Goal: Task Accomplishment & Management: Complete application form

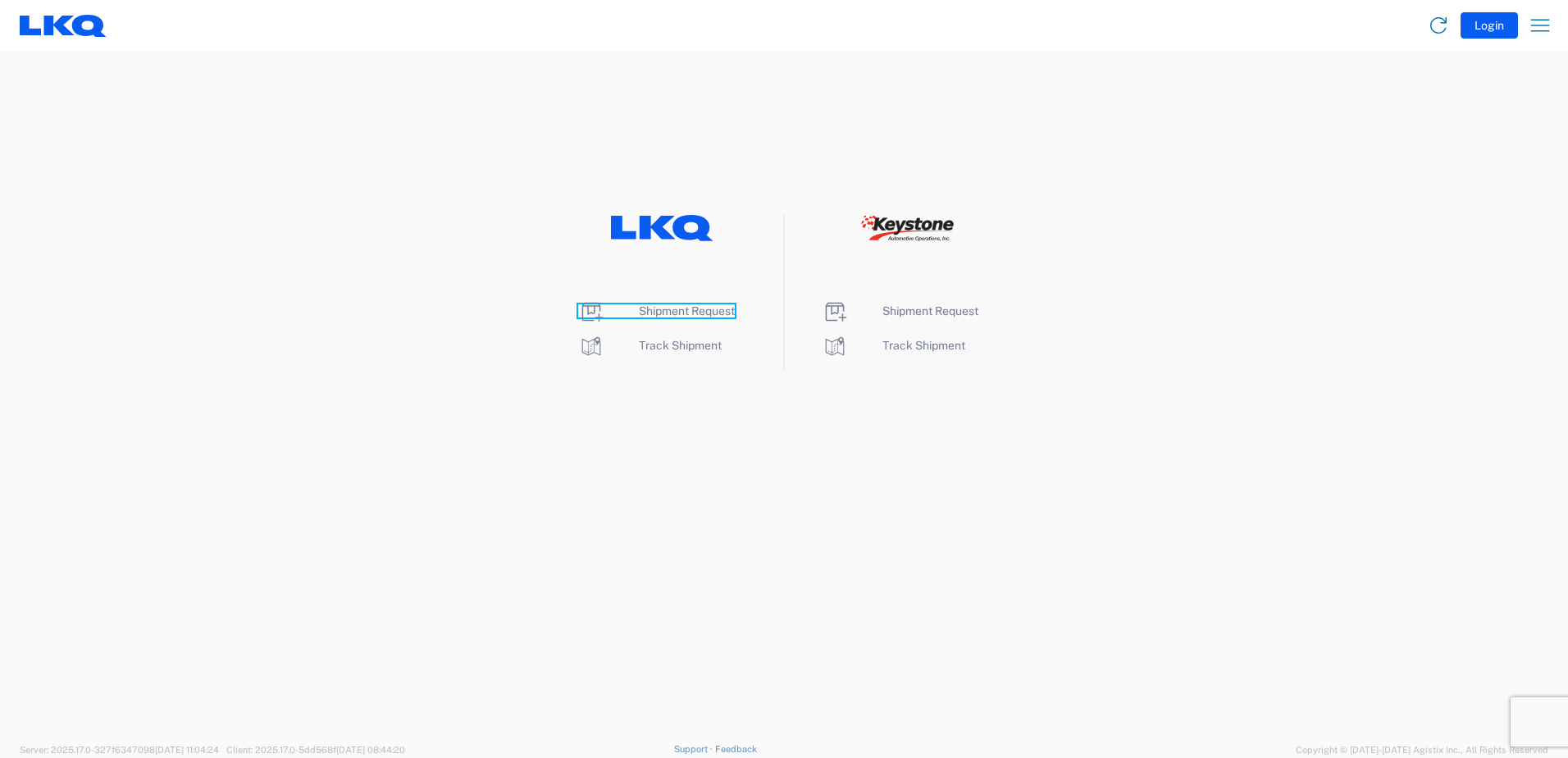
click at [659, 313] on span "Shipment Request" at bounding box center [687, 311] width 96 height 13
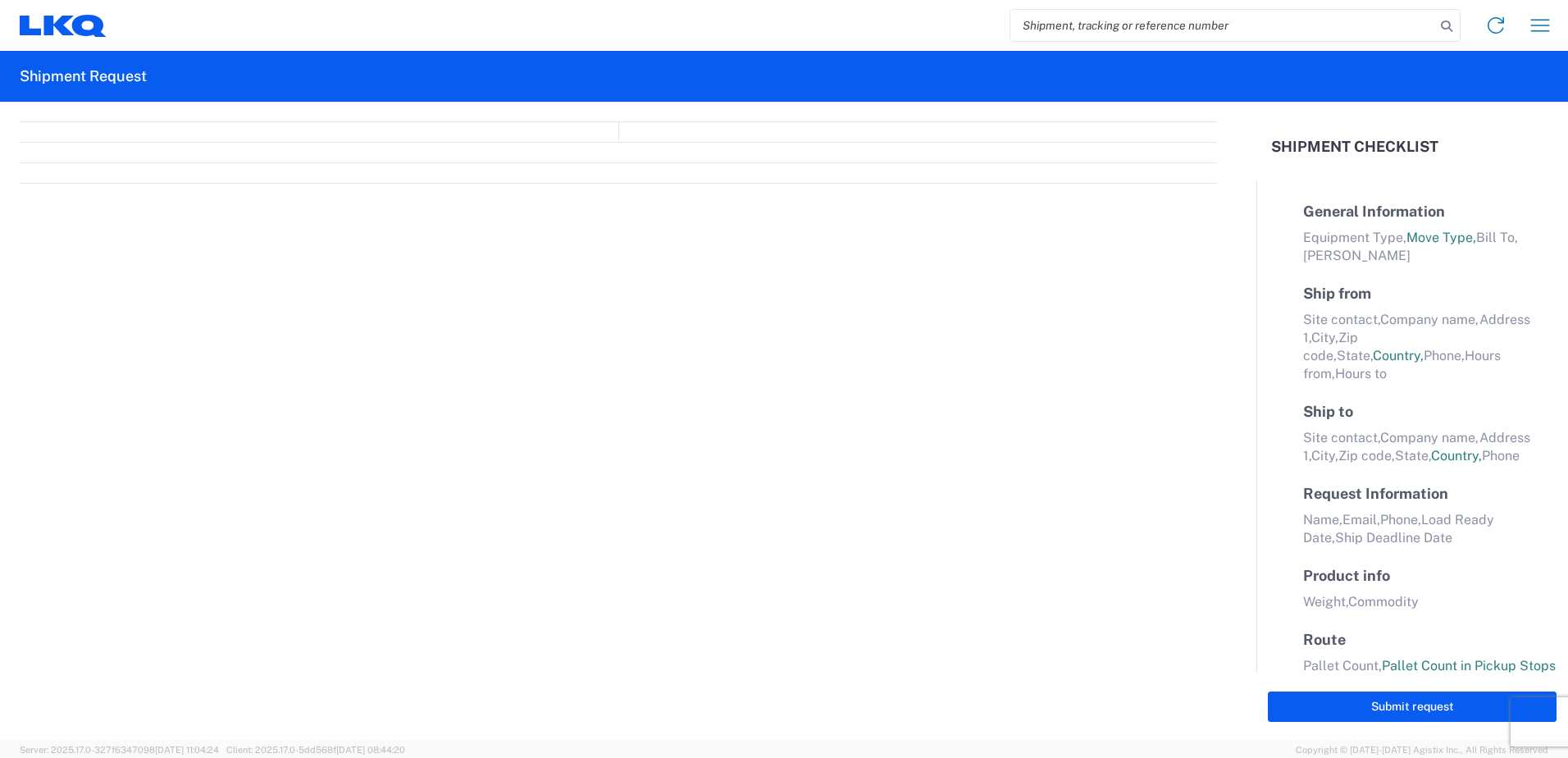
select select "FULL"
select select "LBS"
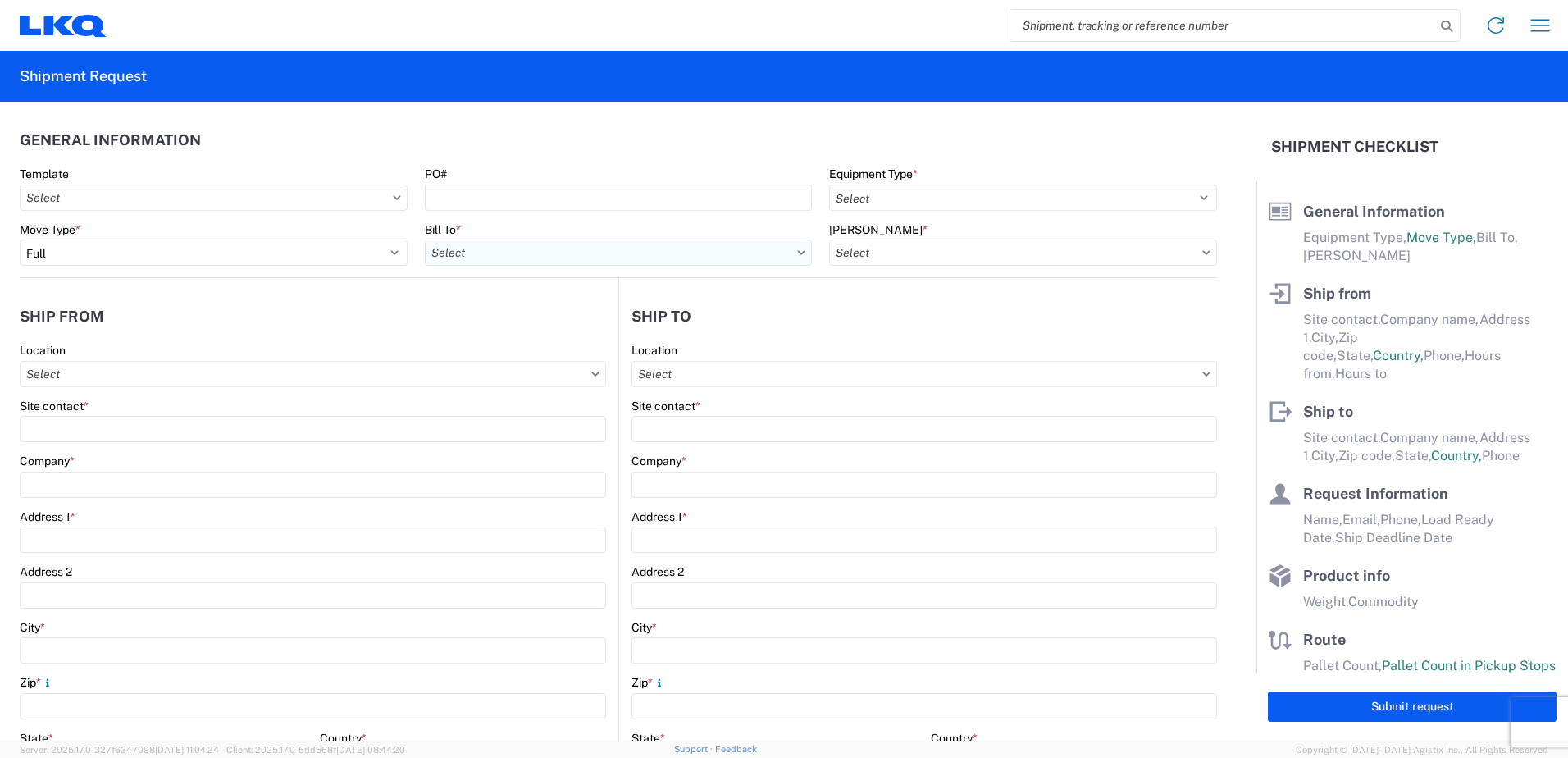
click at [785, 255] on input "Bill To *" at bounding box center [619, 253] width 388 height 26
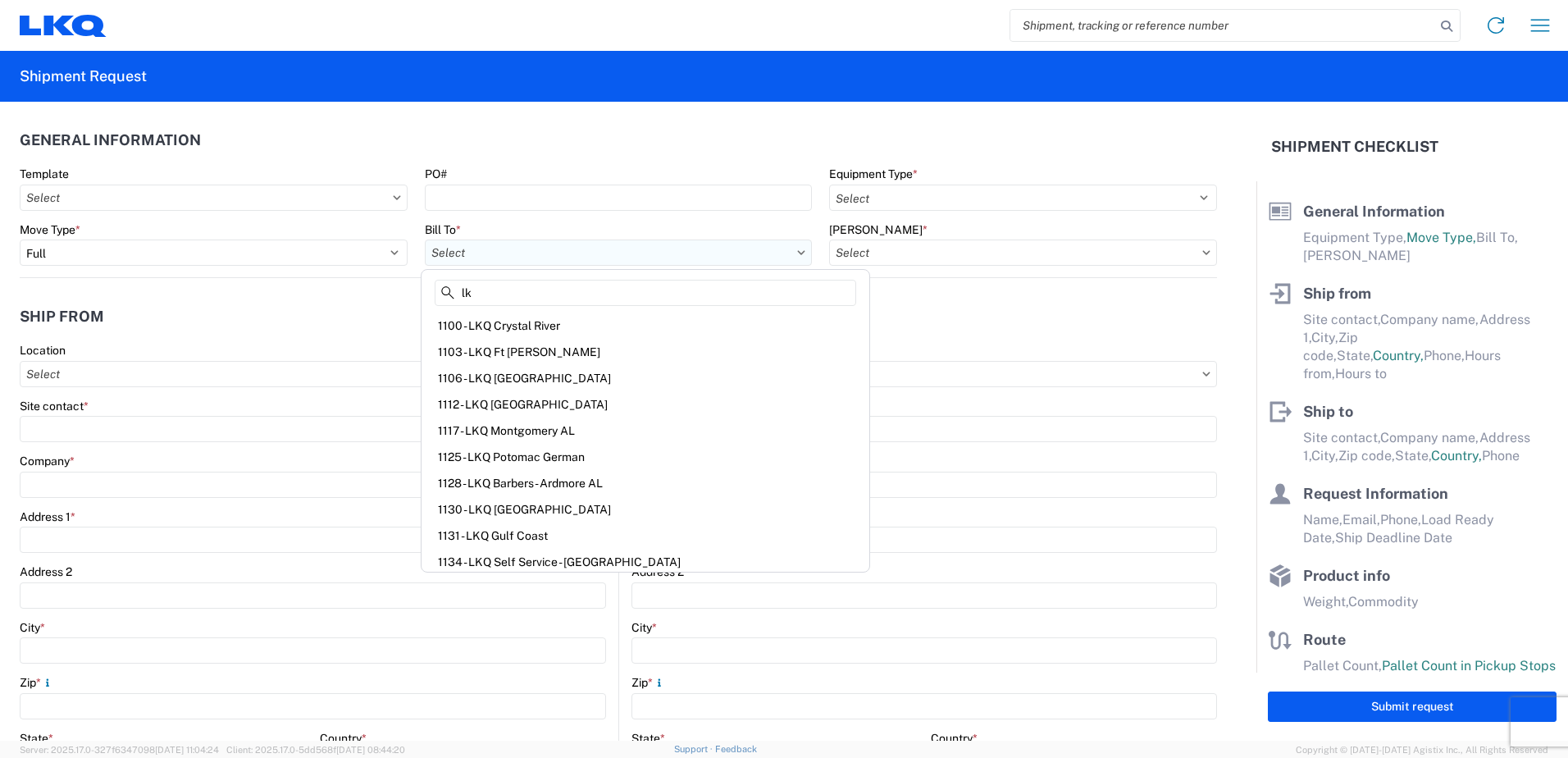
type input "l"
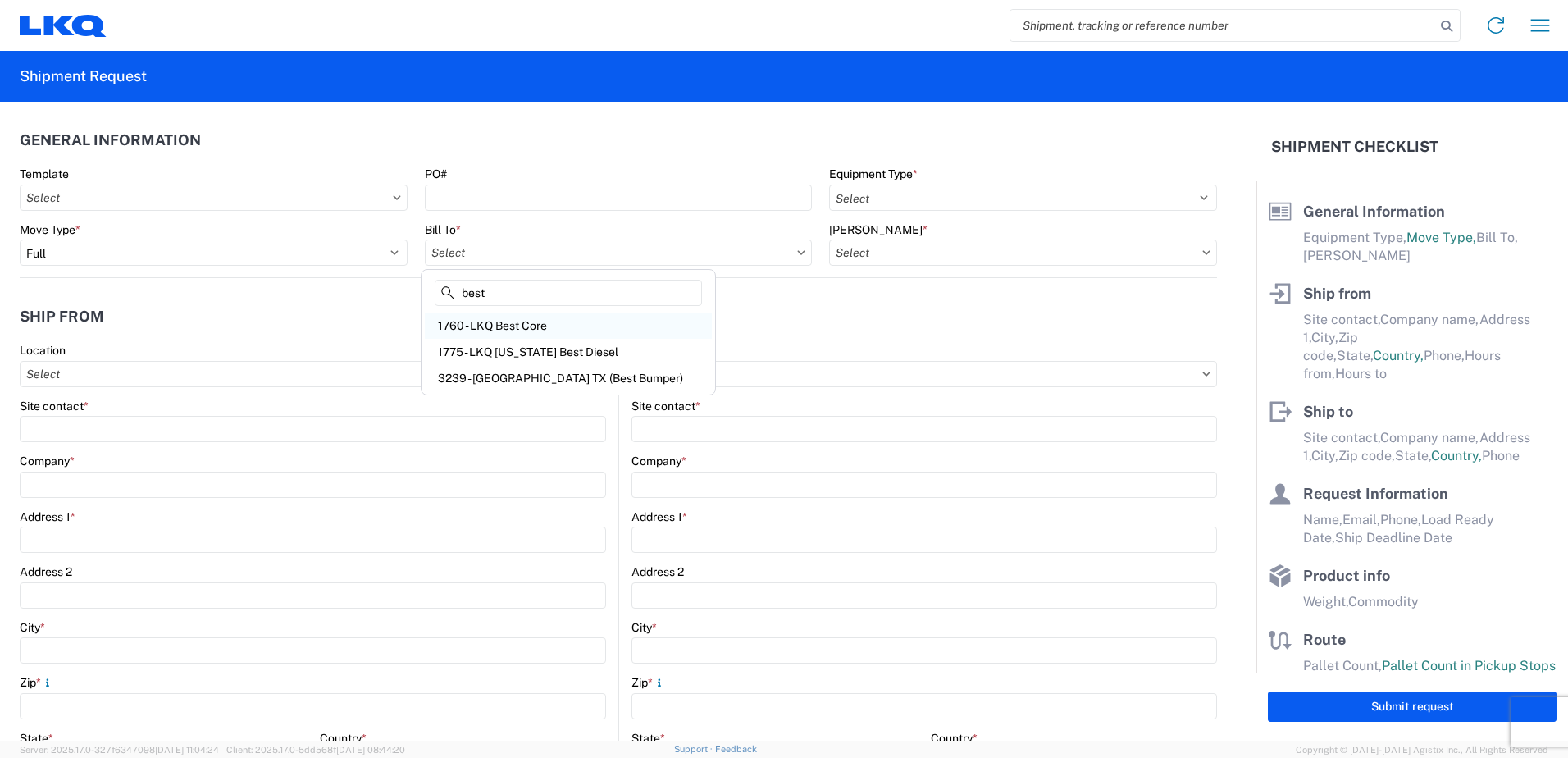
type input "best"
click at [560, 326] on div "1760 - LKQ Best Core" at bounding box center [568, 326] width 287 height 26
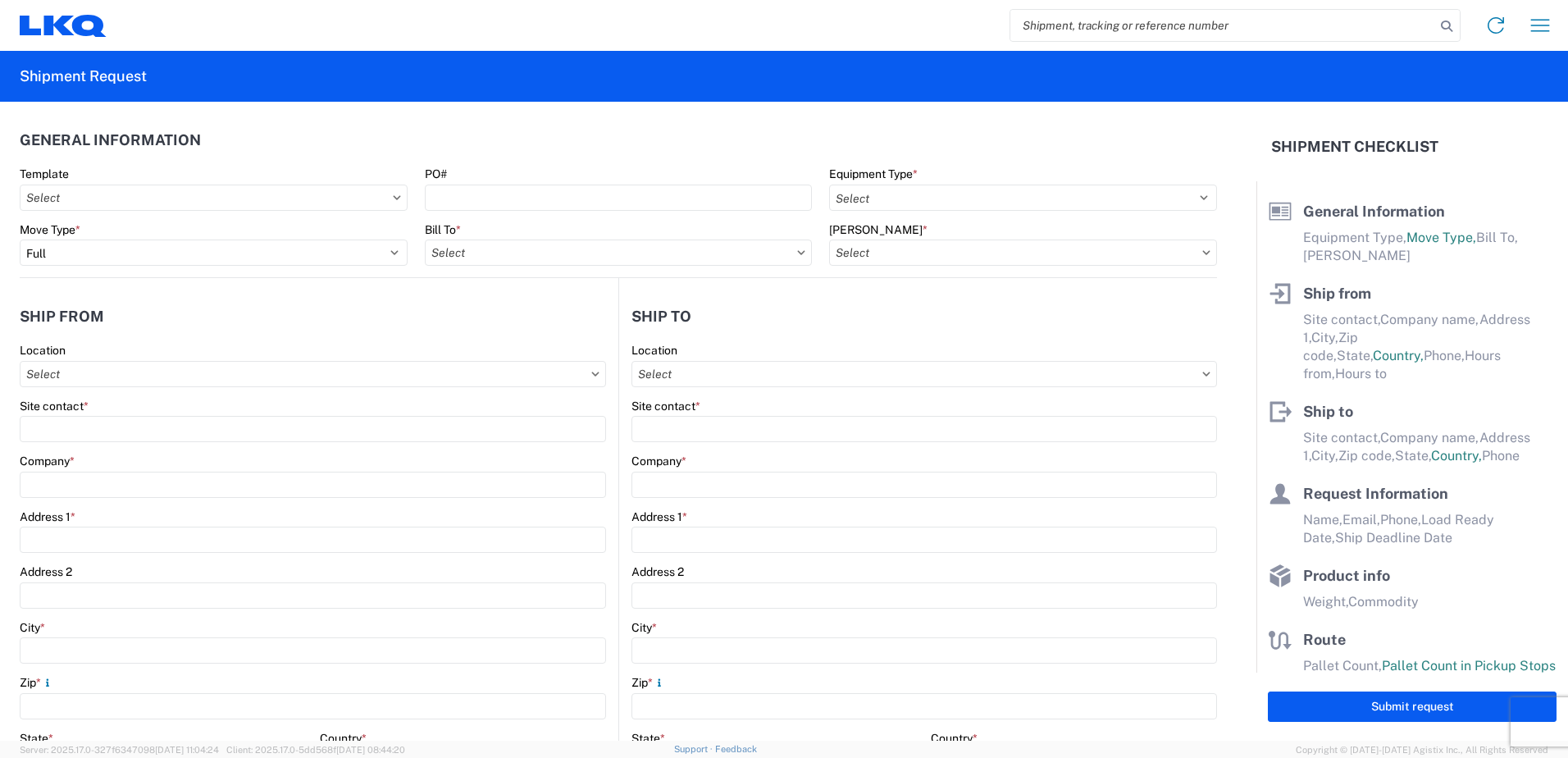
type input "1760 - LKQ Best Core"
click at [1183, 255] on input "[PERSON_NAME] *" at bounding box center [1023, 253] width 388 height 26
click at [1053, 349] on div "1760-6300-66000-0000 - 1760 Freight Out" at bounding box center [969, 352] width 287 height 26
type input "1760-6300-66000-0000 - 1760 Freight Out"
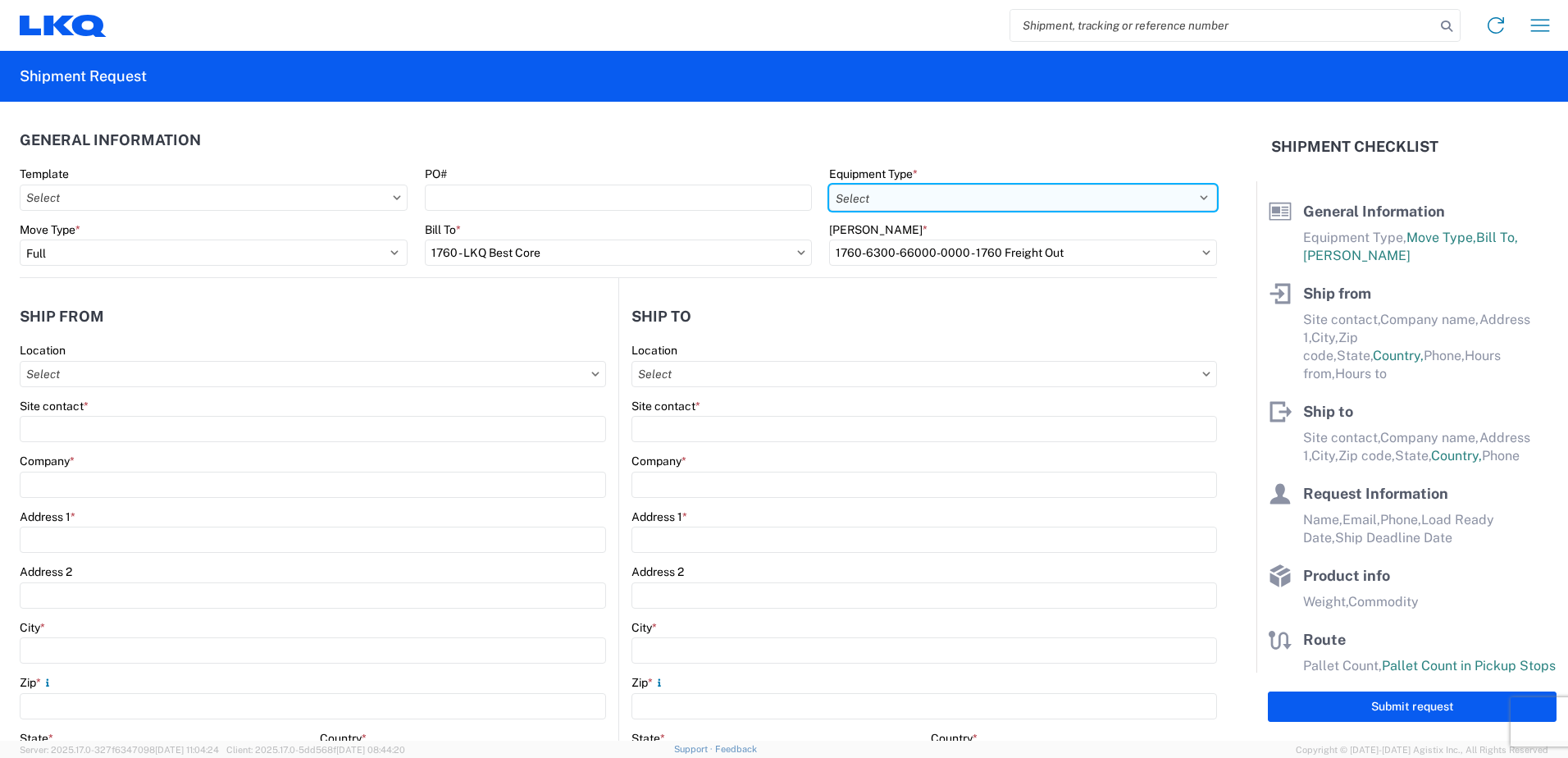
click at [1190, 199] on select "Select 53’ Dry Van Flatbed Dropdeck (van) Lowboy (flatbed) Rail" at bounding box center [1023, 197] width 388 height 26
select select "STDV"
click at [829, 184] on select "Select 53’ Dry Van Flatbed Dropdeck (van) Lowboy (flatbed) Rail" at bounding box center [1023, 197] width 388 height 26
click at [149, 375] on input "Location" at bounding box center [313, 374] width 587 height 26
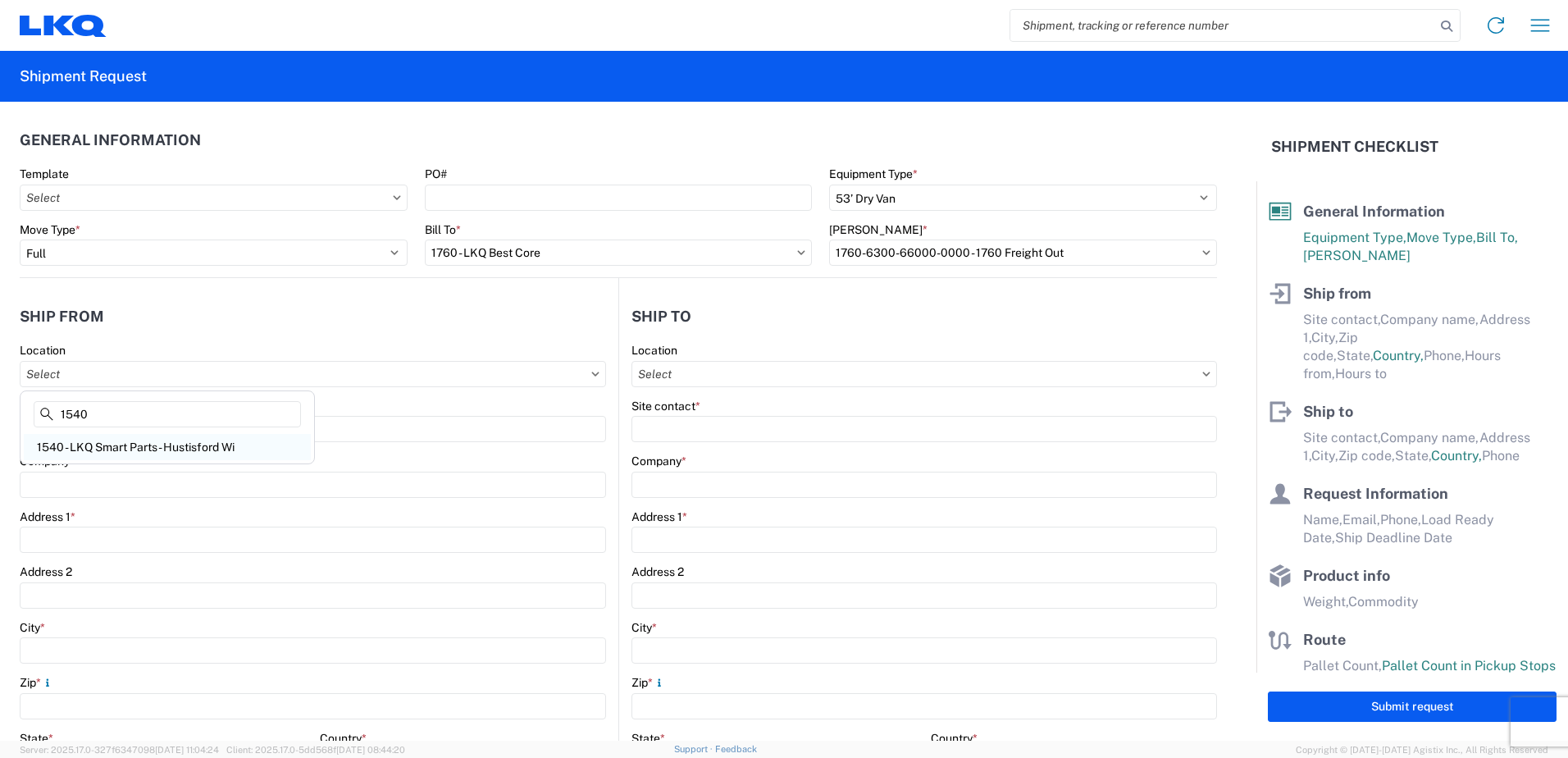
type input "1540"
click at [157, 446] on div "1540 - LKQ Smart Parts - Hustisford Wi" at bounding box center [167, 447] width 287 height 26
type input "1540 - LKQ Smart Parts - Hustisford Wi"
type input "LKQ Corporation"
type input "N4079 Highway E"
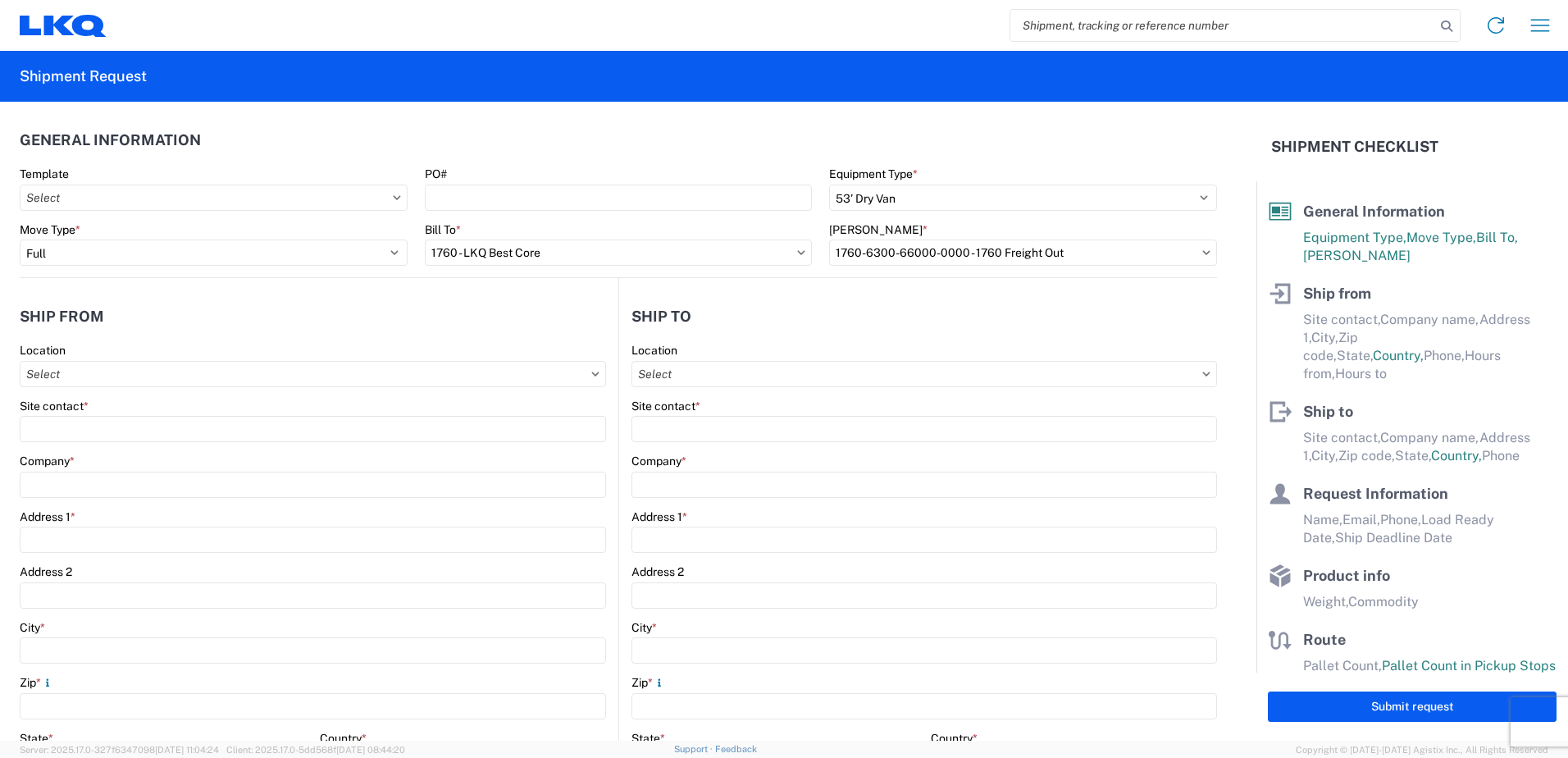
type input "Hustisford"
type input "53034"
select select "WI"
select select "US"
type input "08:00"
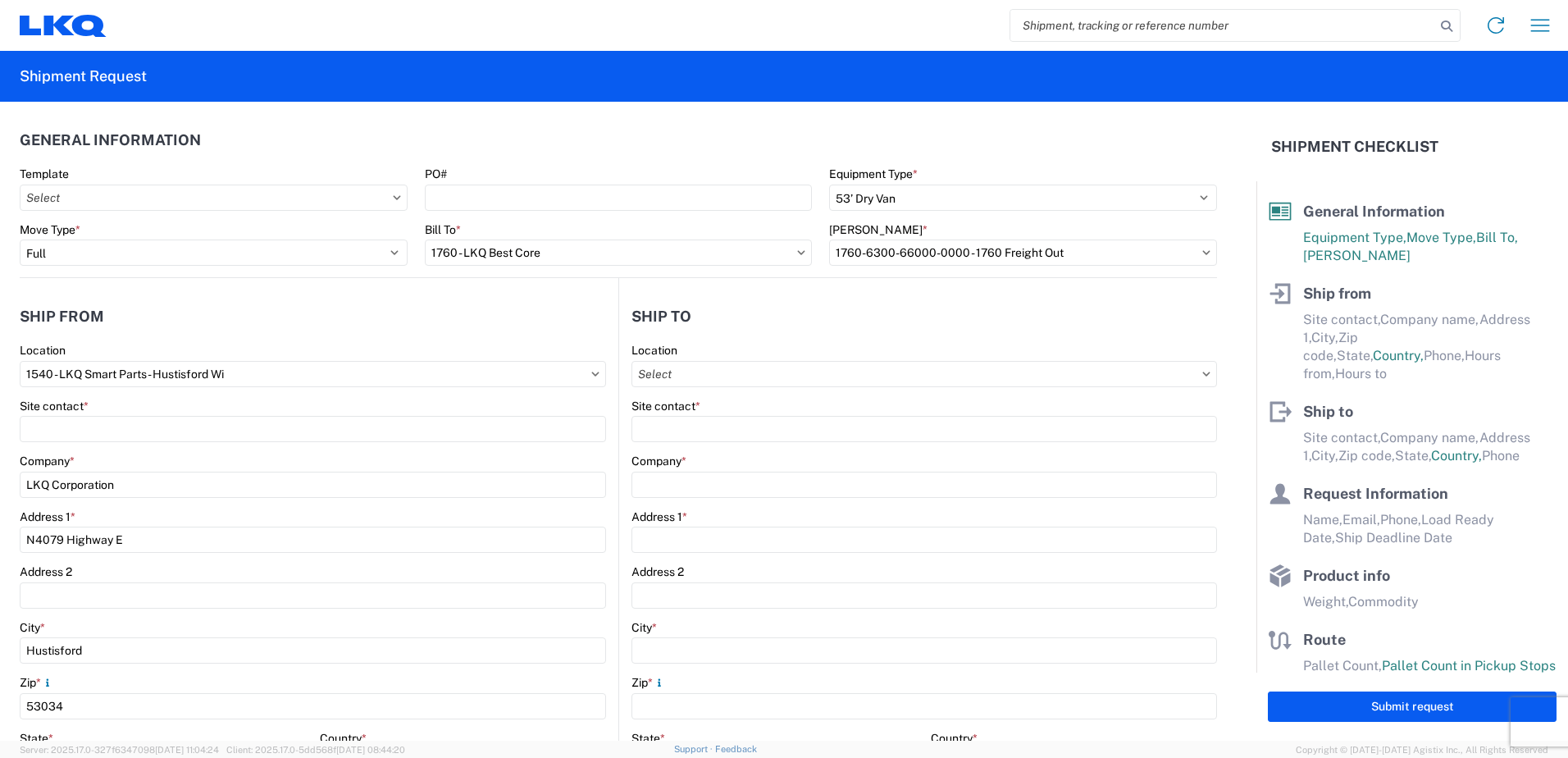
type input "17:00"
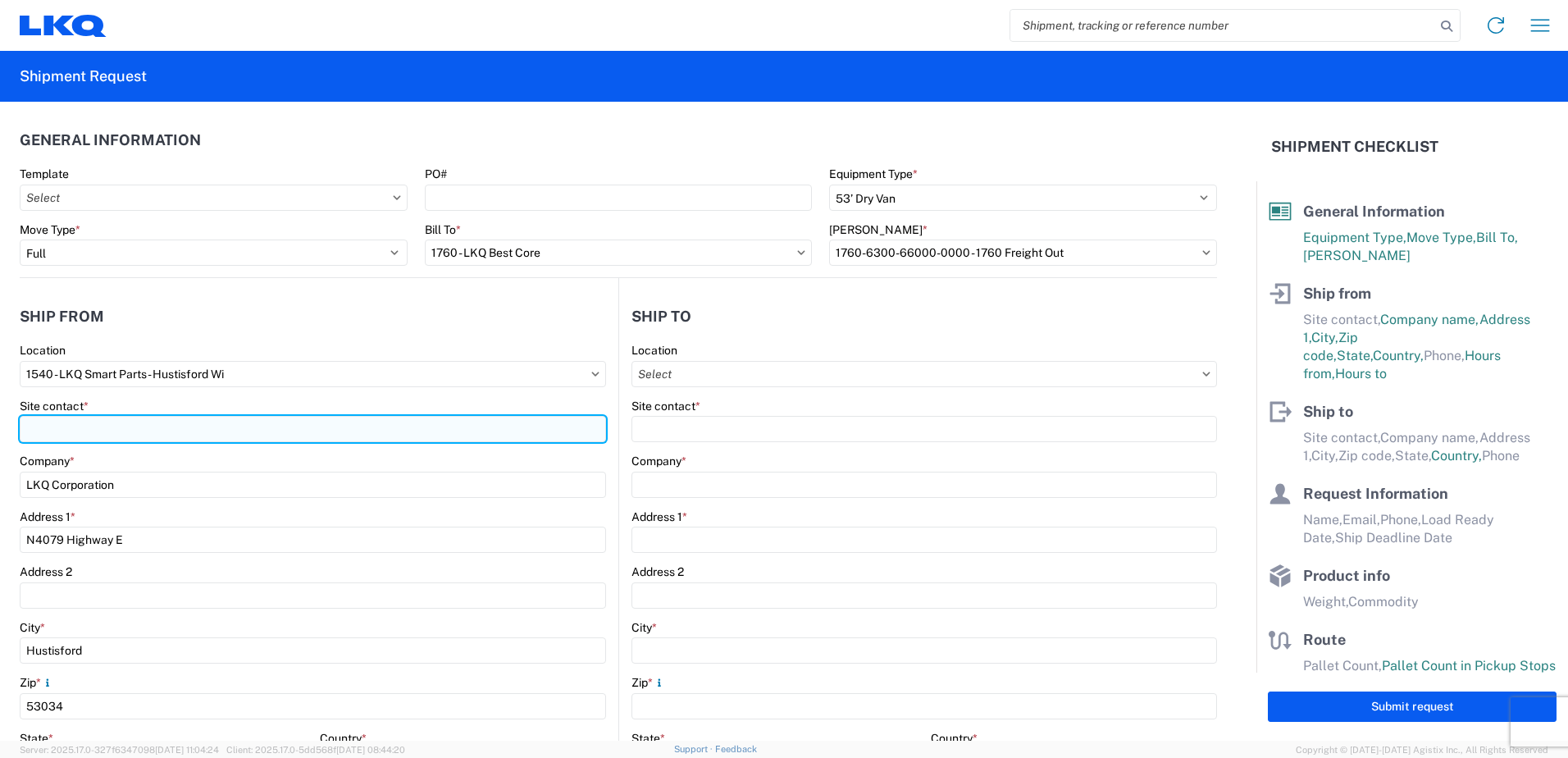
click at [172, 433] on input "Site contact *" at bounding box center [313, 429] width 587 height 26
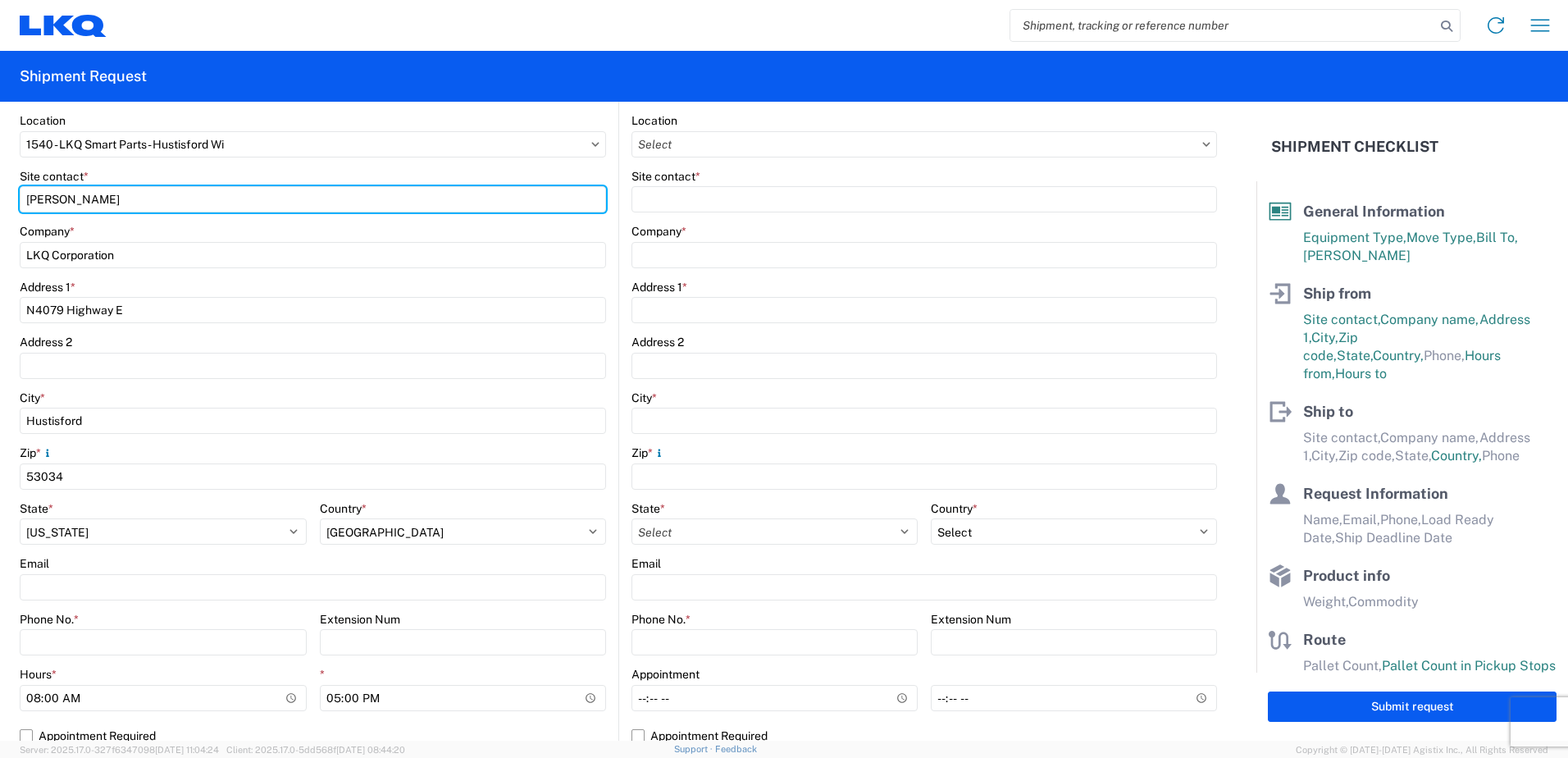
scroll to position [246, 0]
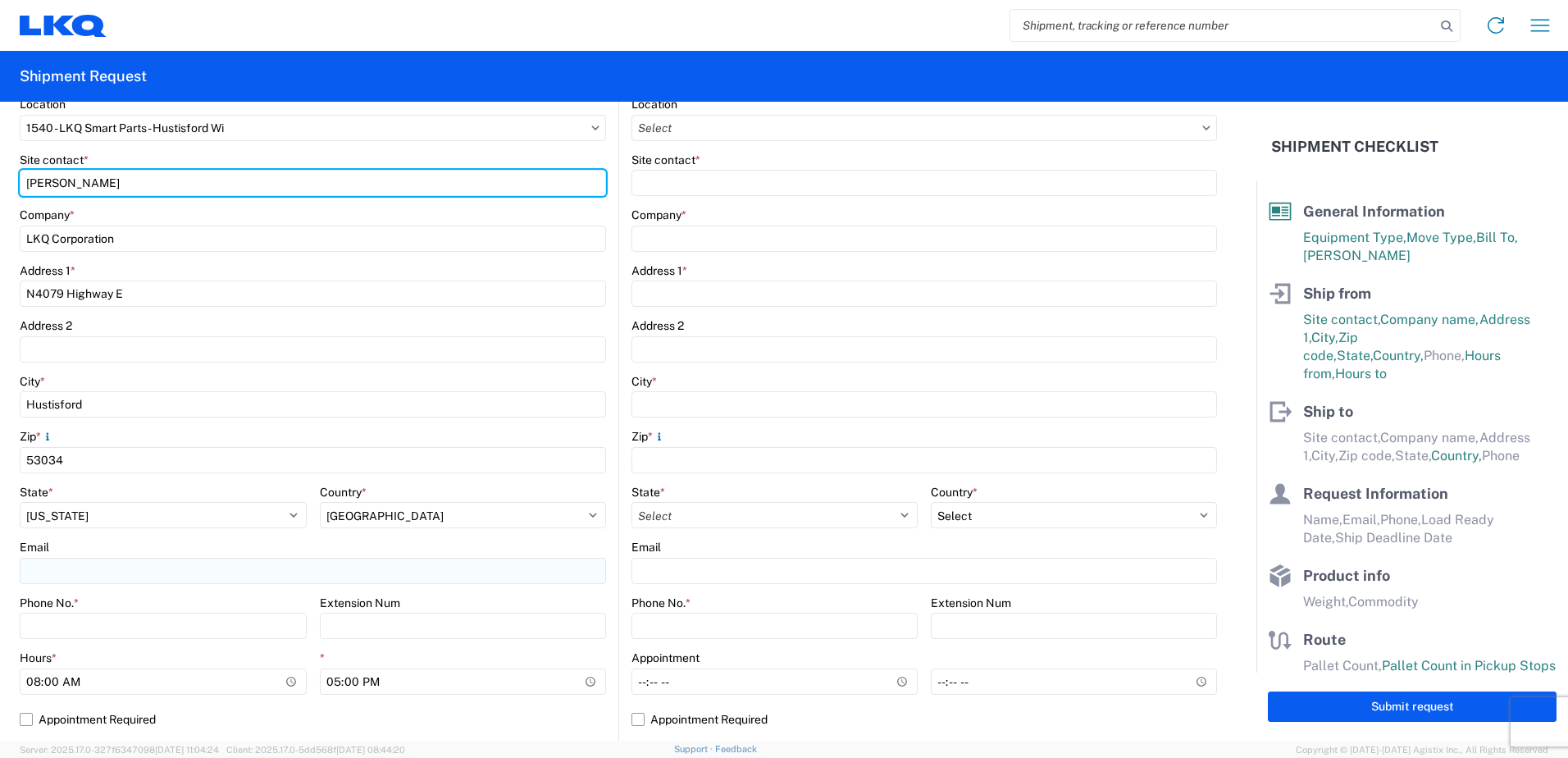
type input "[PERSON_NAME]"
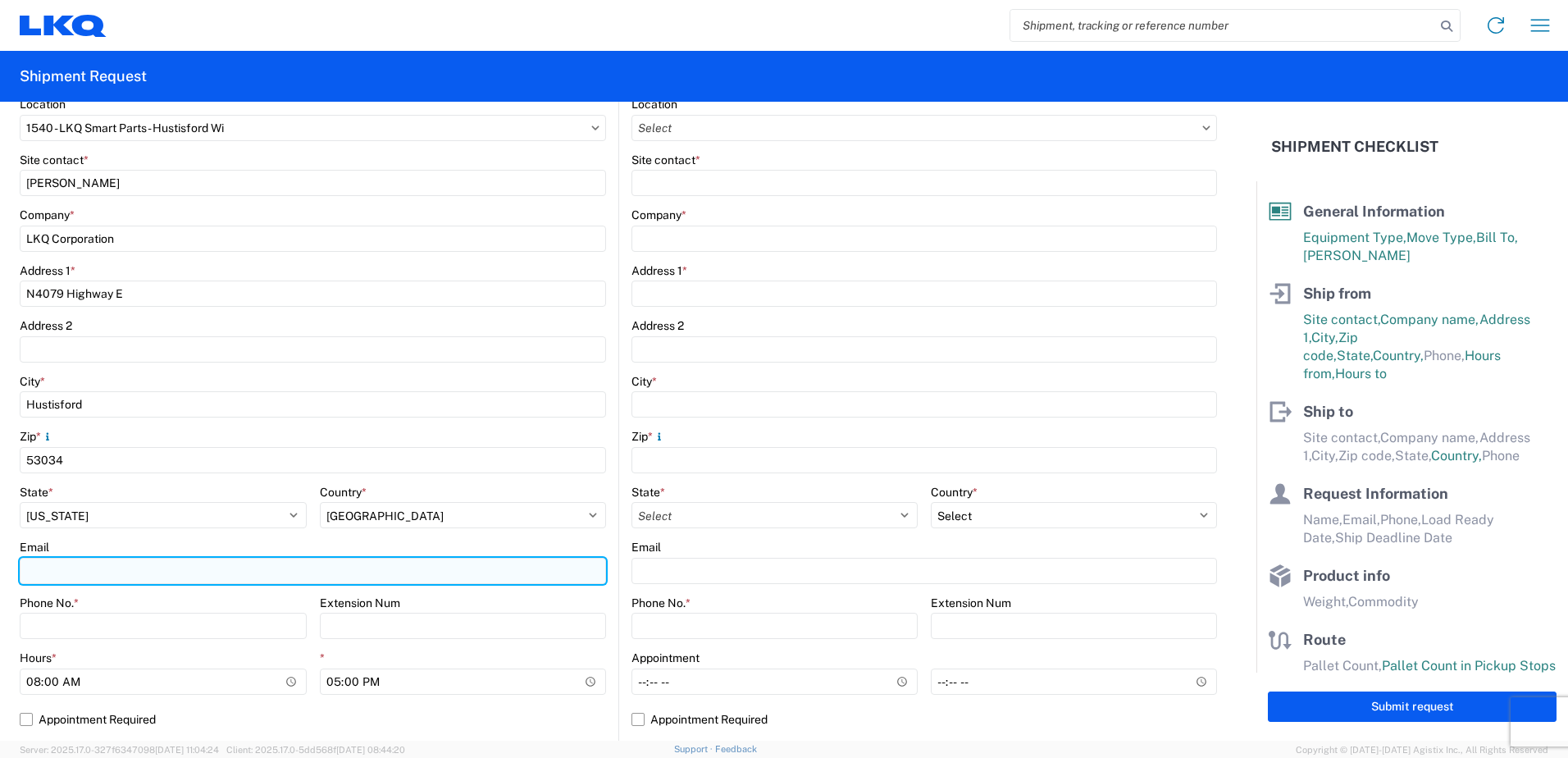
click at [218, 566] on input "Email" at bounding box center [313, 571] width 587 height 26
type input "[EMAIL_ADDRESS][DOMAIN_NAME]"
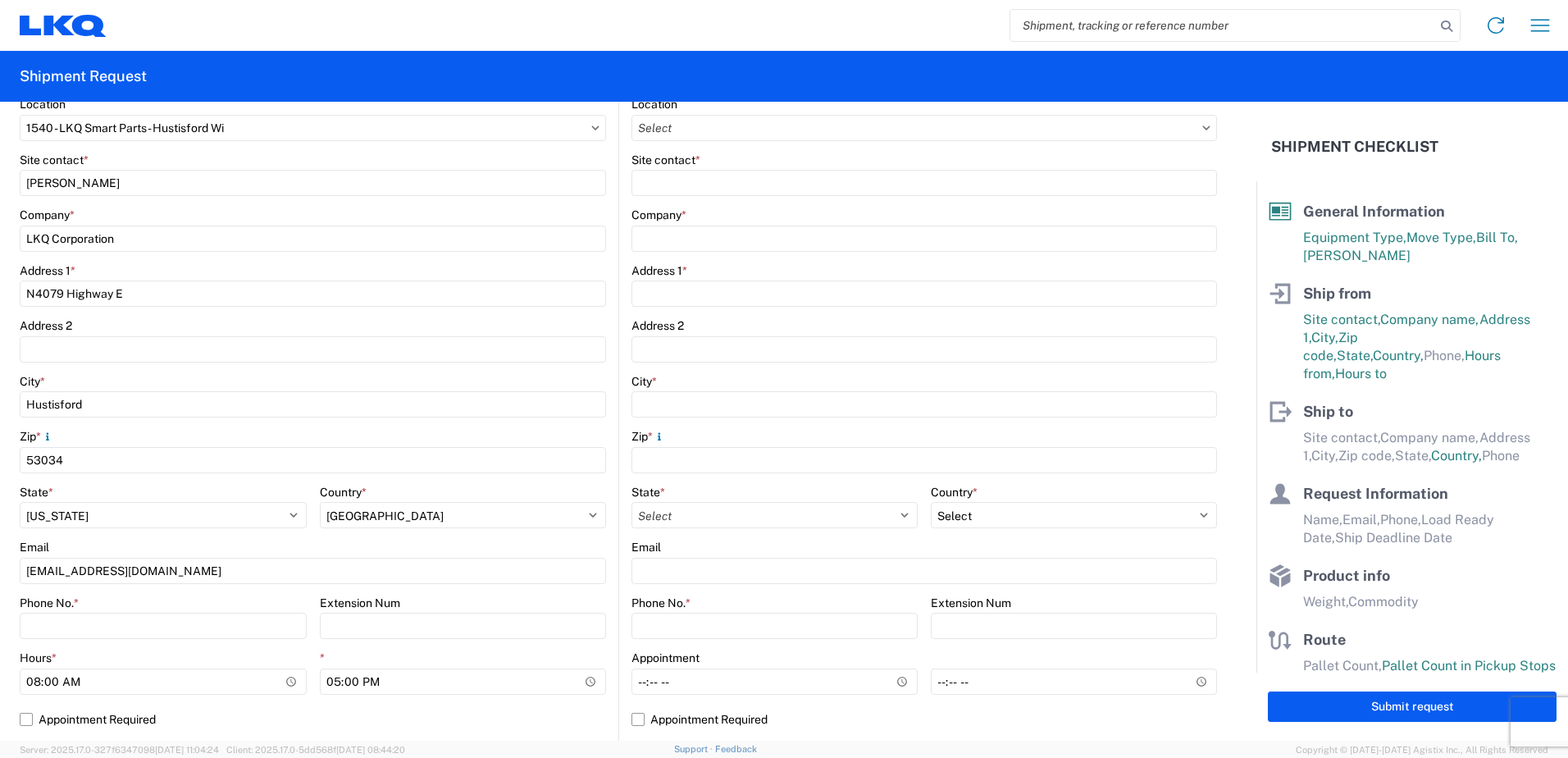
click at [580, 485] on div "Country *" at bounding box center [463, 492] width 287 height 15
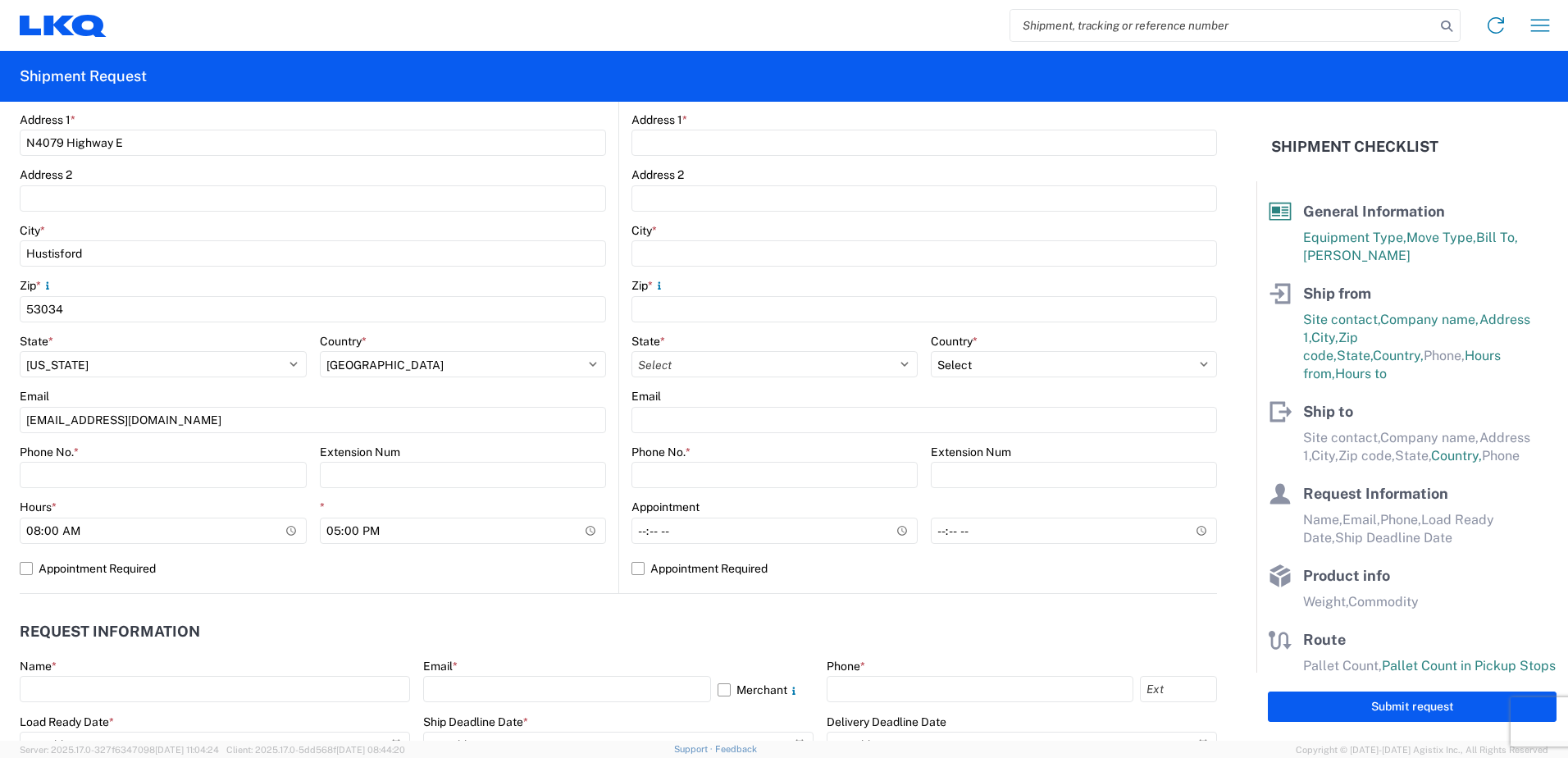
scroll to position [410, 0]
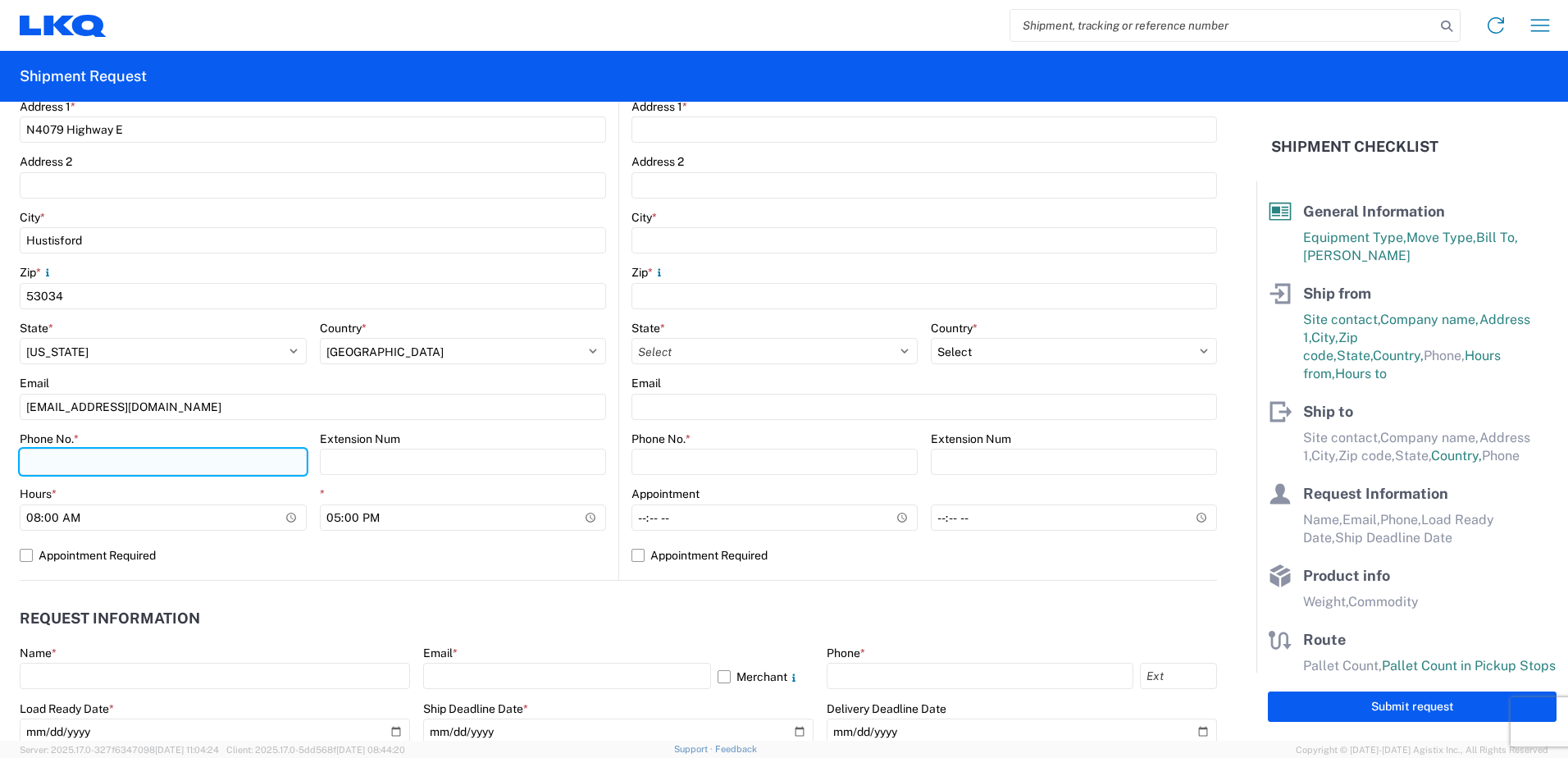
click at [63, 457] on input "Phone No. *" at bounding box center [163, 461] width 287 height 26
type input "9205791560"
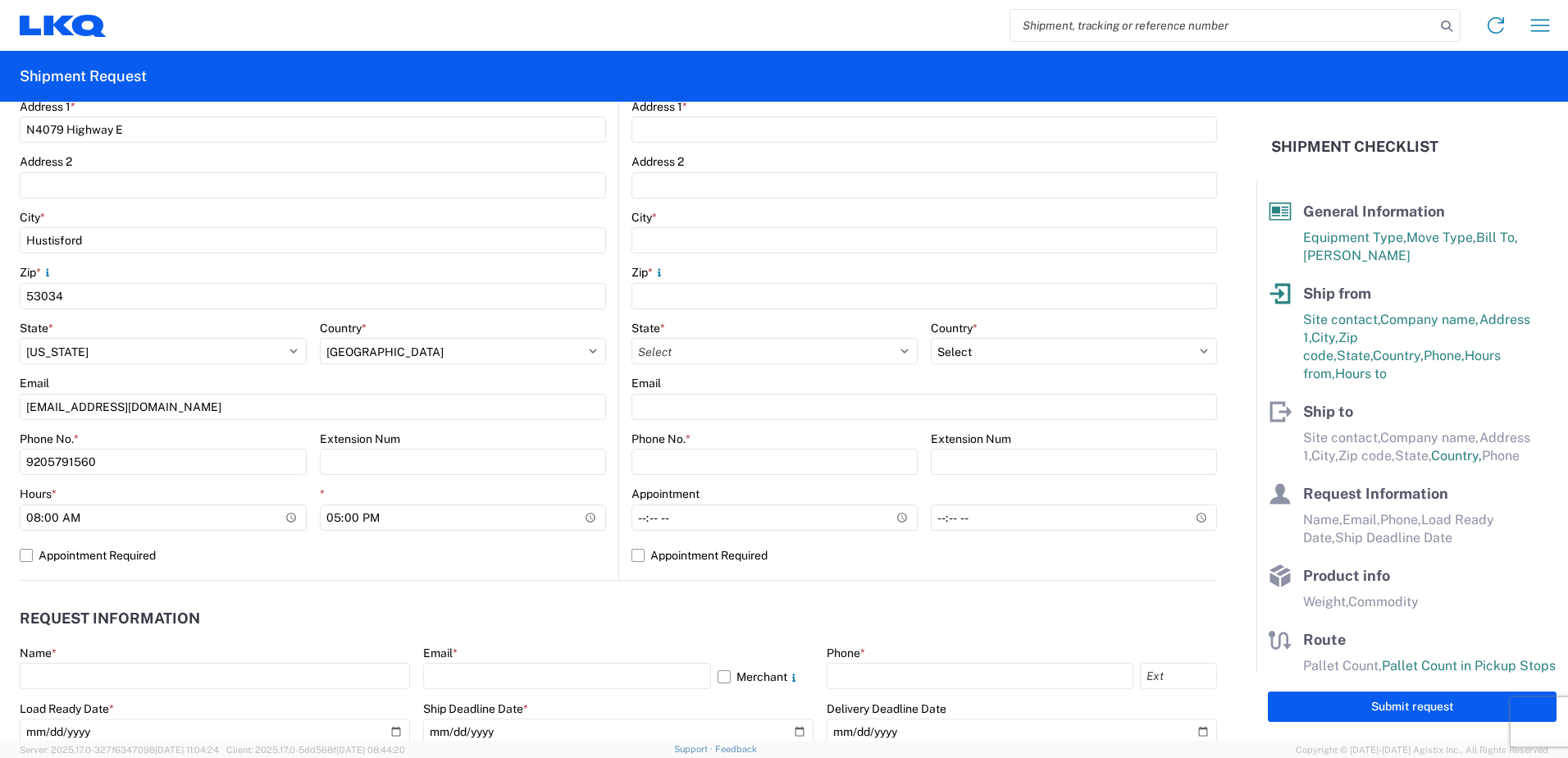
click at [573, 605] on header "Request Information" at bounding box center [618, 618] width 1197 height 36
click at [27, 558] on label "Appointment Required" at bounding box center [313, 555] width 587 height 26
click at [0, 0] on input "Appointment Required" at bounding box center [0, 0] width 0 height 0
select select "US"
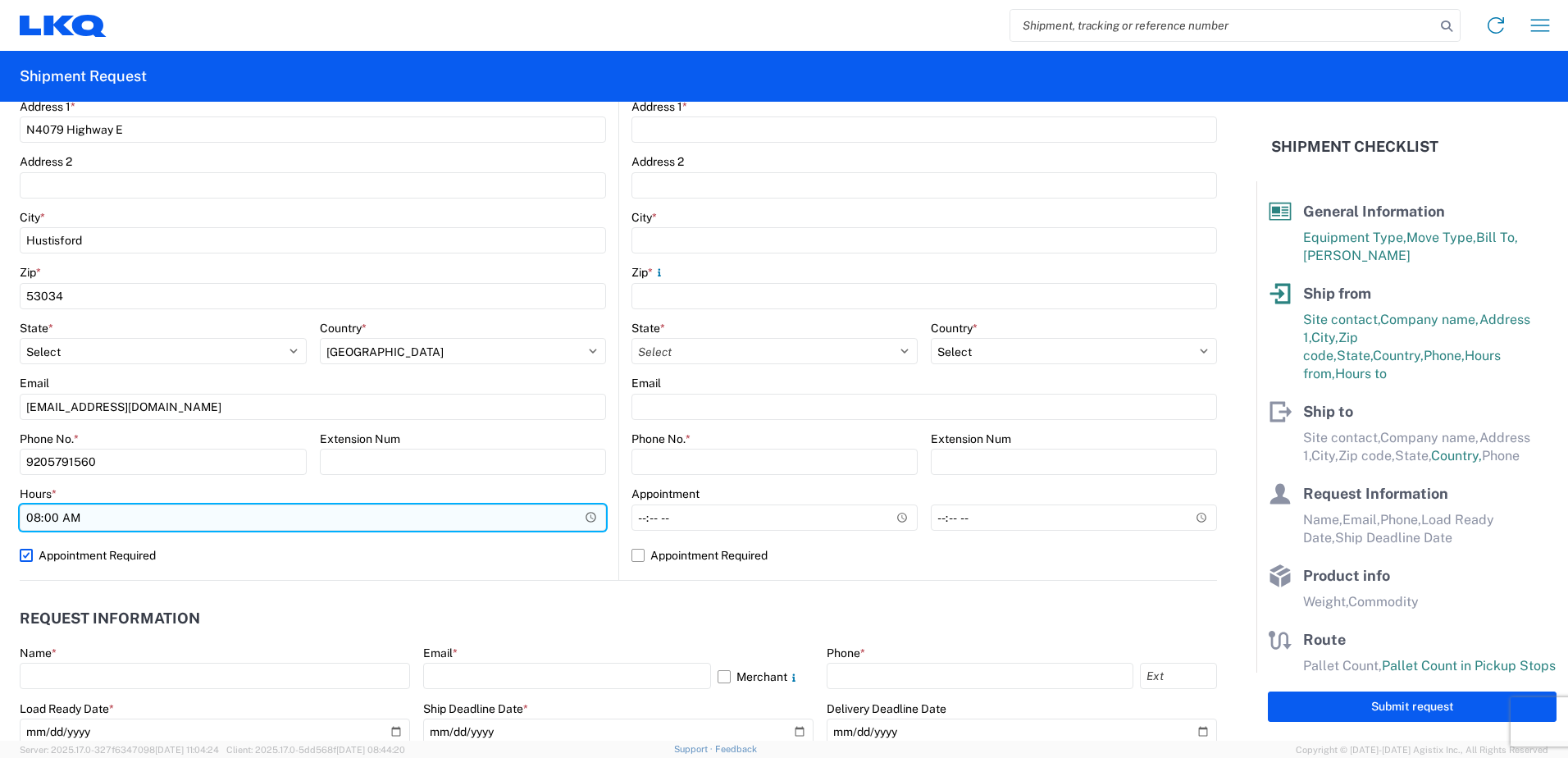
click at [67, 520] on input "08:00" at bounding box center [313, 517] width 587 height 26
click at [587, 514] on input "08:00" at bounding box center [313, 517] width 587 height 26
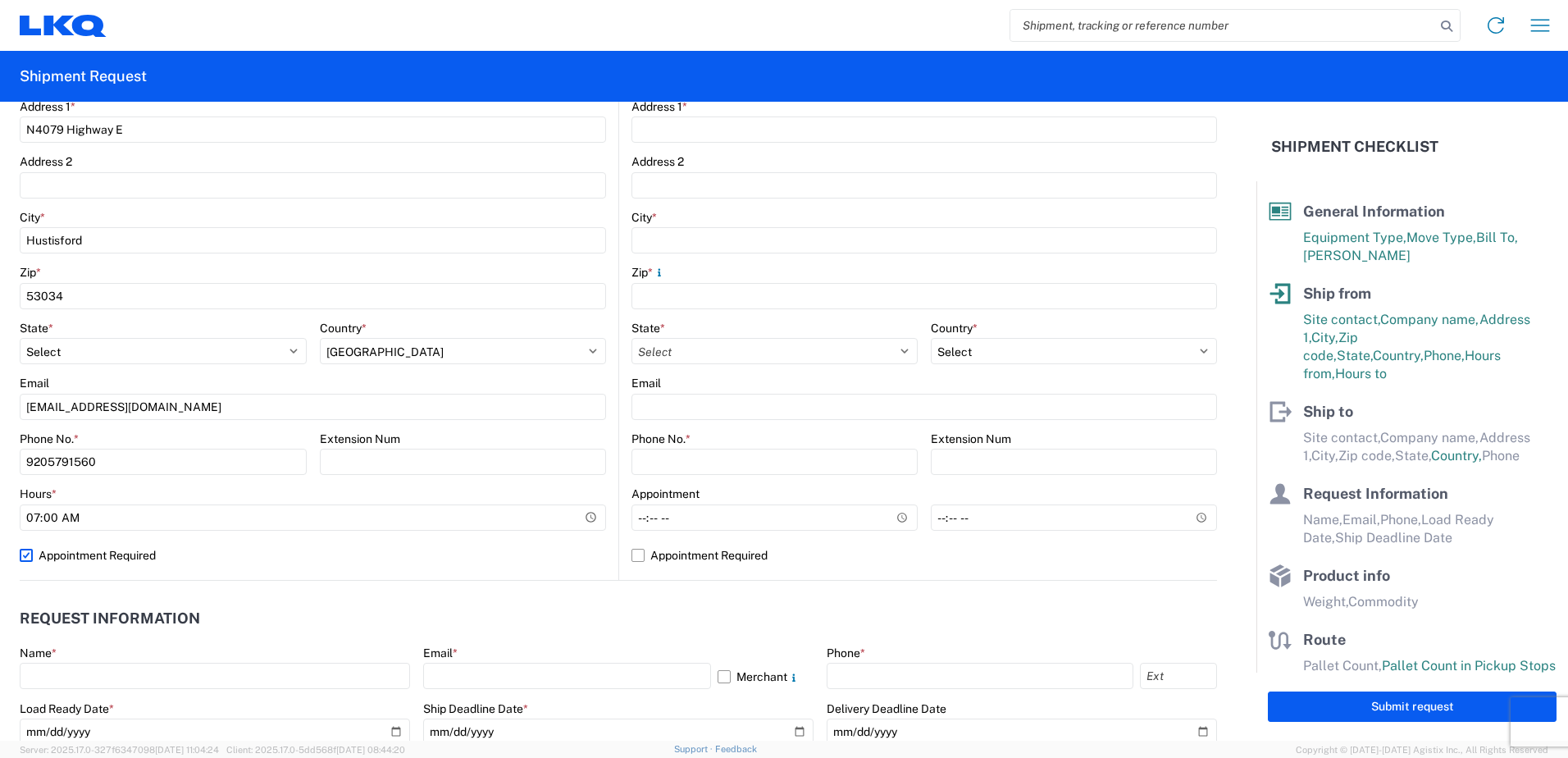
type input "07:00"
click at [280, 540] on agx-form-control-wrapper-v2 "Hours * 07:00" at bounding box center [313, 515] width 587 height 56
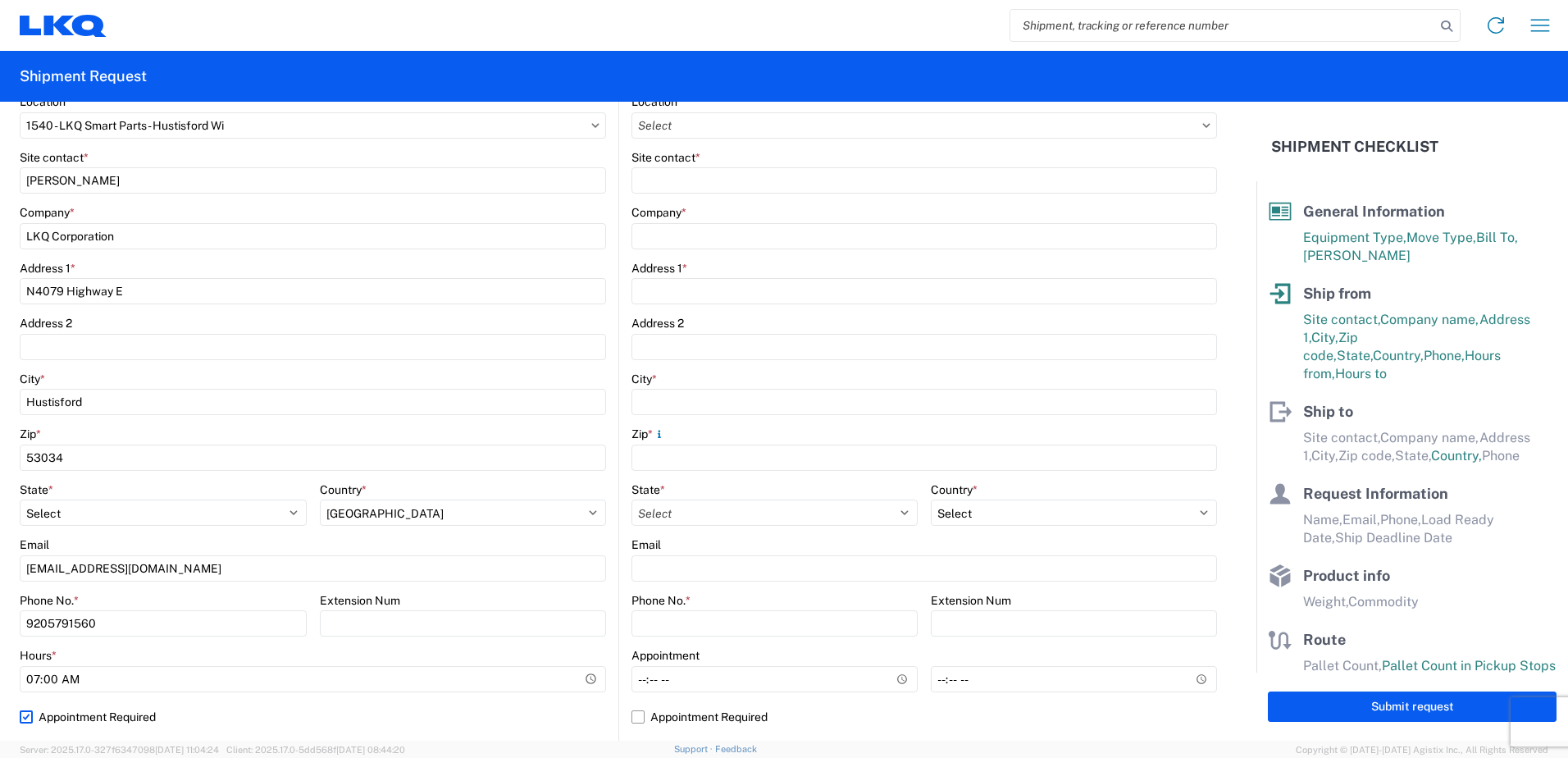
scroll to position [0, 0]
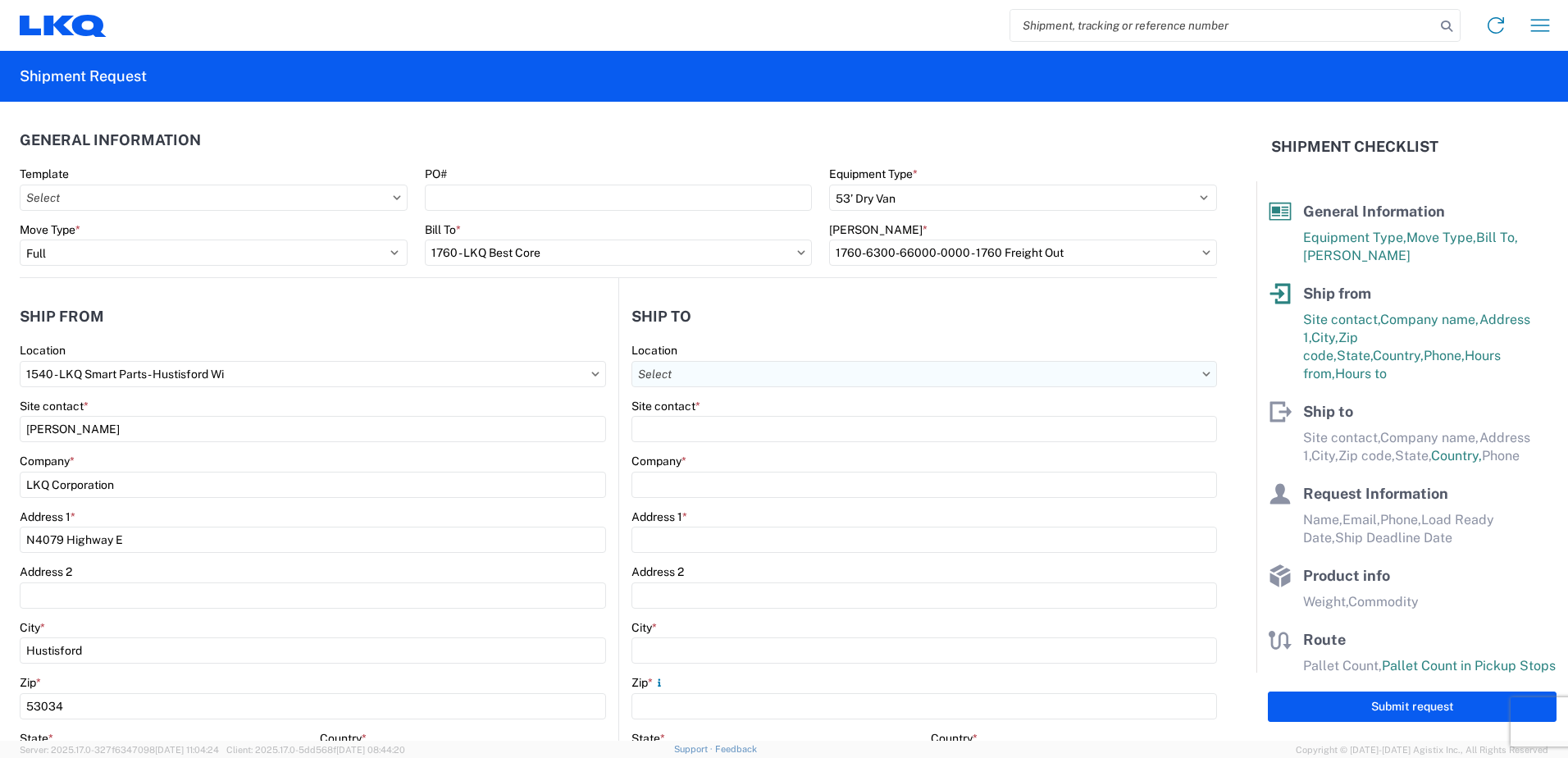
click at [798, 376] on input "Location" at bounding box center [925, 374] width 586 height 26
type input "1635"
click at [745, 451] on div "1635 - [PERSON_NAME]" at bounding box center [773, 447] width 287 height 26
type input "1635 - [PERSON_NAME]"
type input "[PERSON_NAME]"
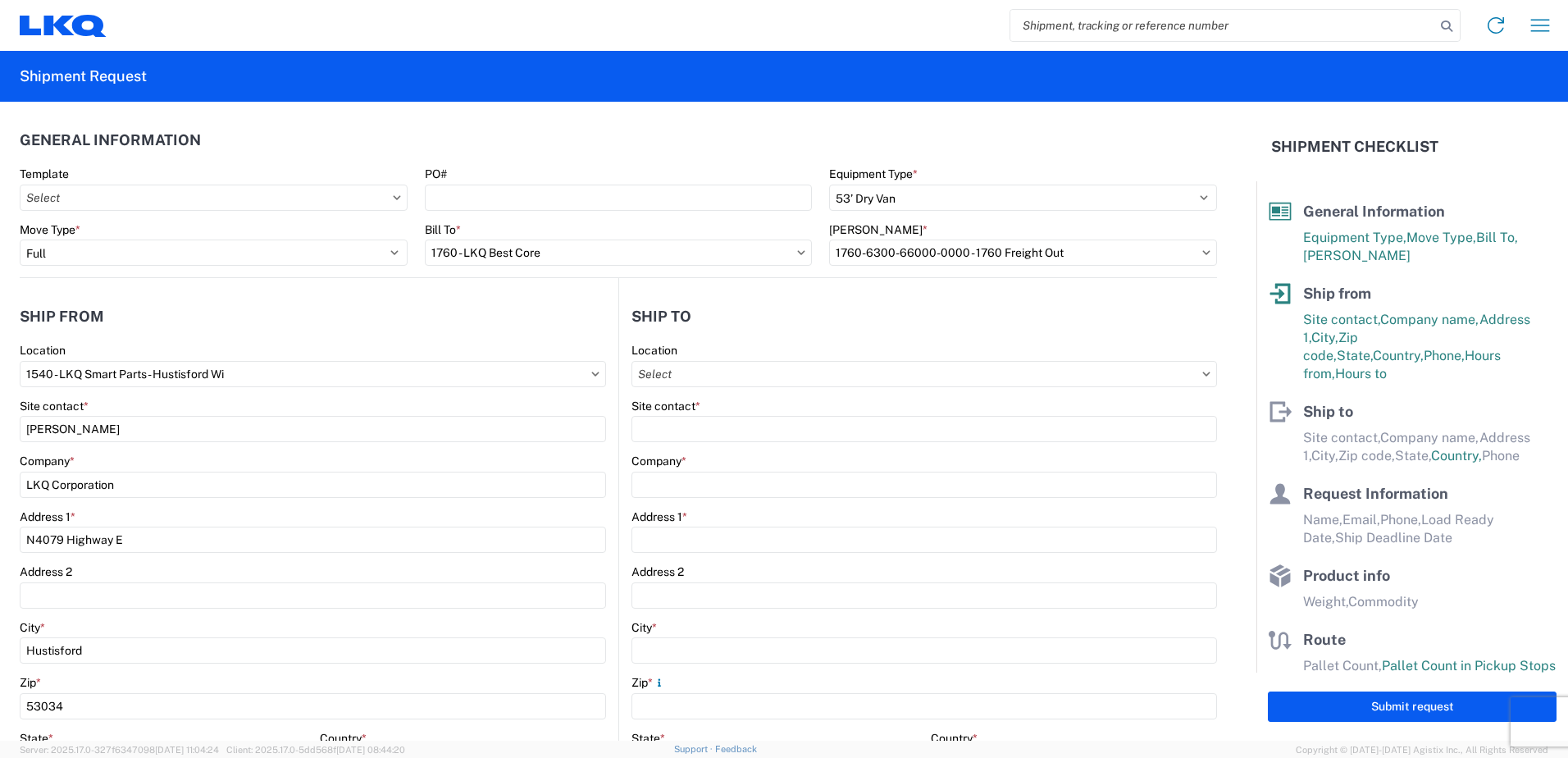
type input "LKQ Corporation"
type input "[STREET_ADDRESS][PERSON_NAME]"
type input "Suite C"
type input "Alsip"
type input "60803"
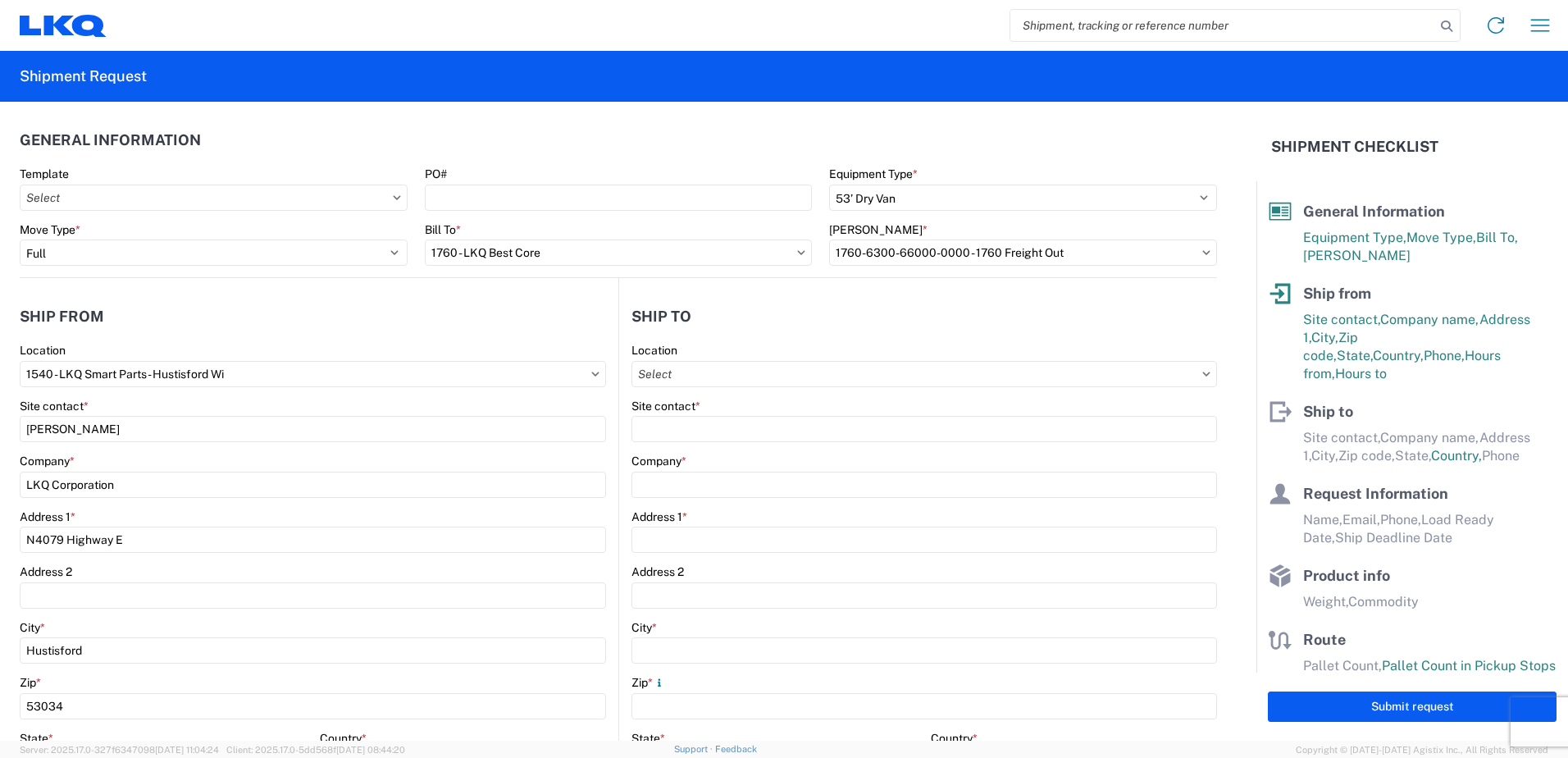
type input "[EMAIL_ADDRESS][DOMAIN_NAME]"
select select "US"
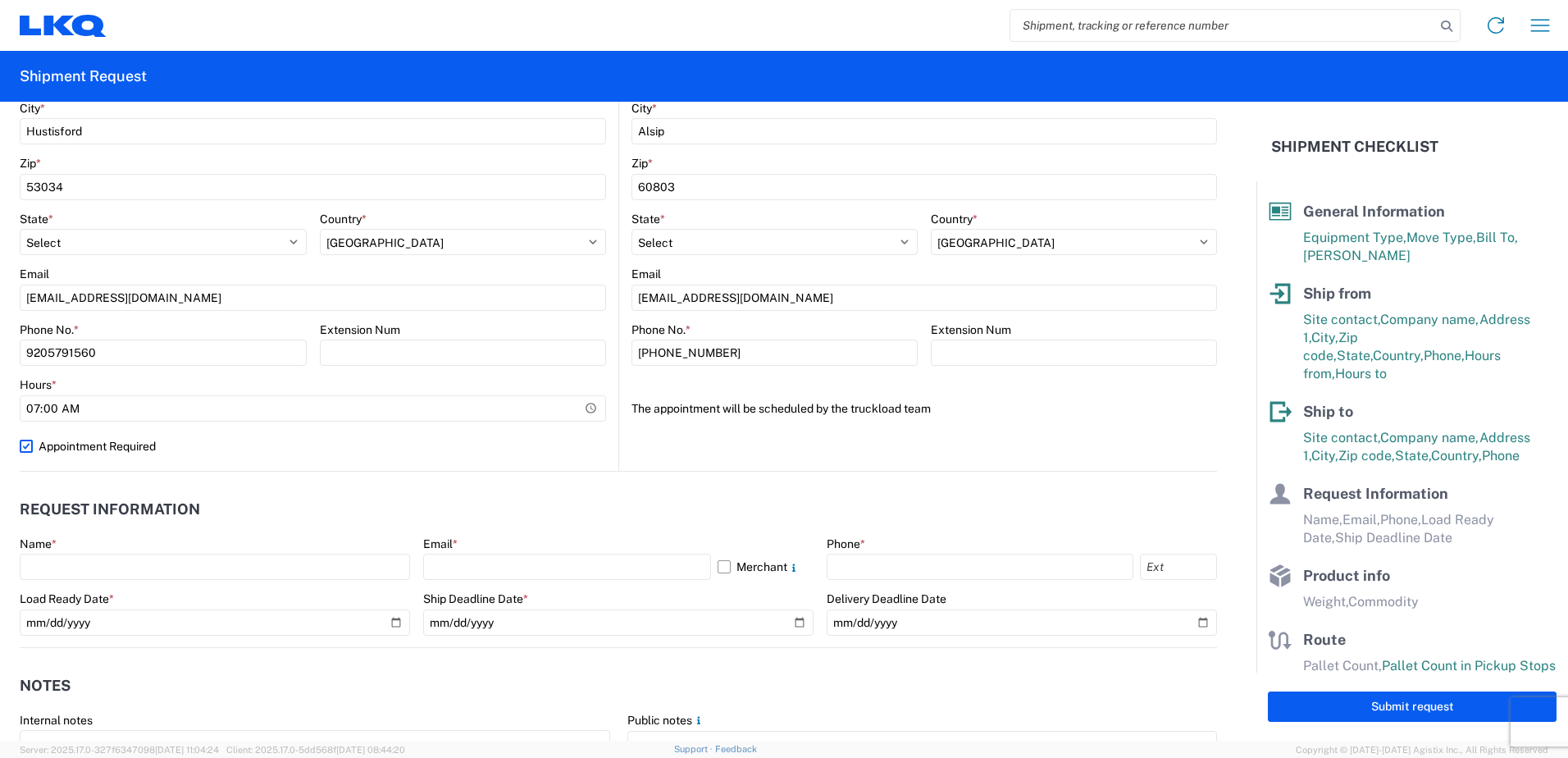
scroll to position [574, 0]
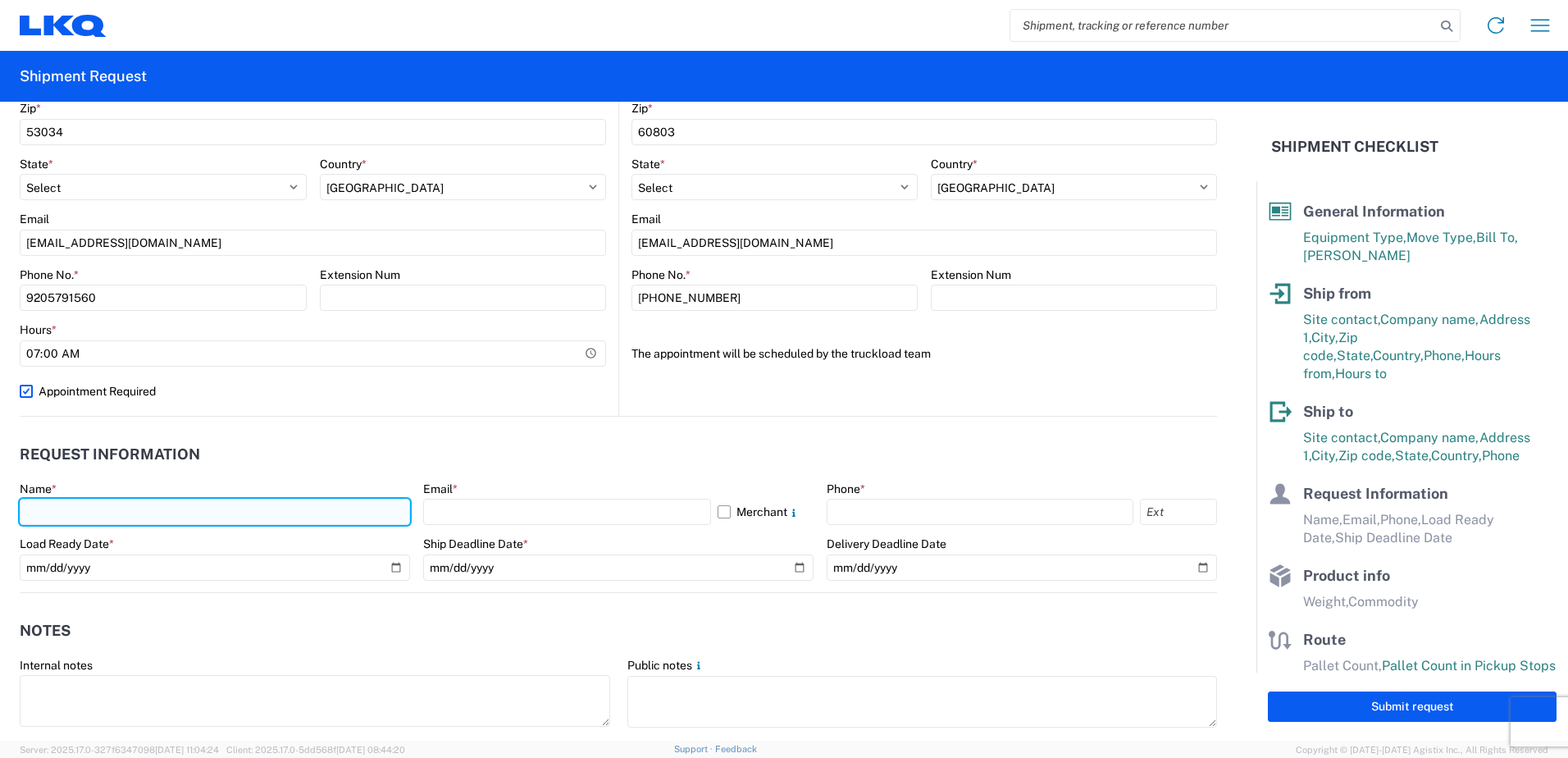
click at [328, 508] on input "text" at bounding box center [214, 512] width 390 height 26
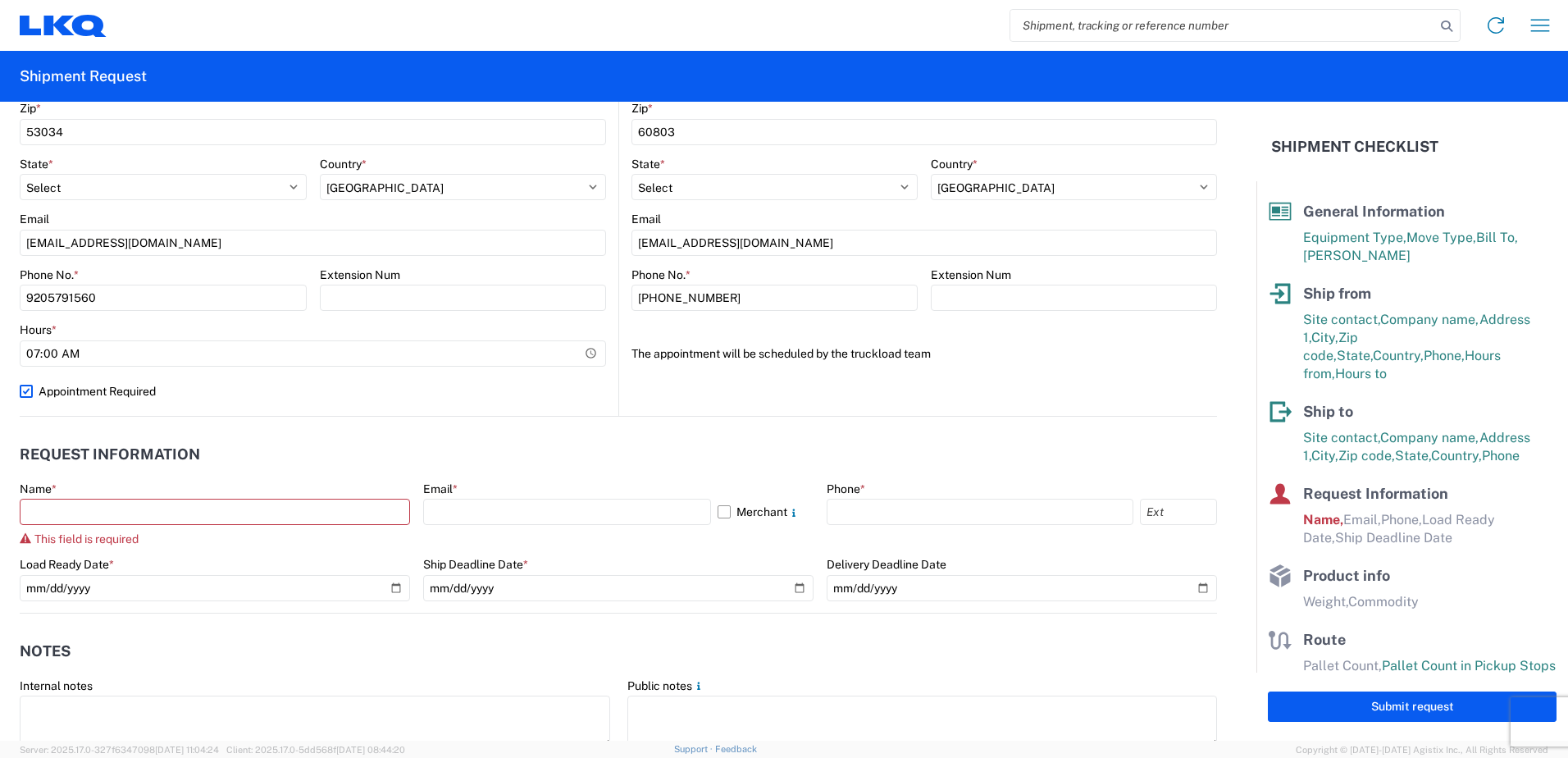
click at [359, 442] on header "Request Information" at bounding box center [618, 454] width 1197 height 36
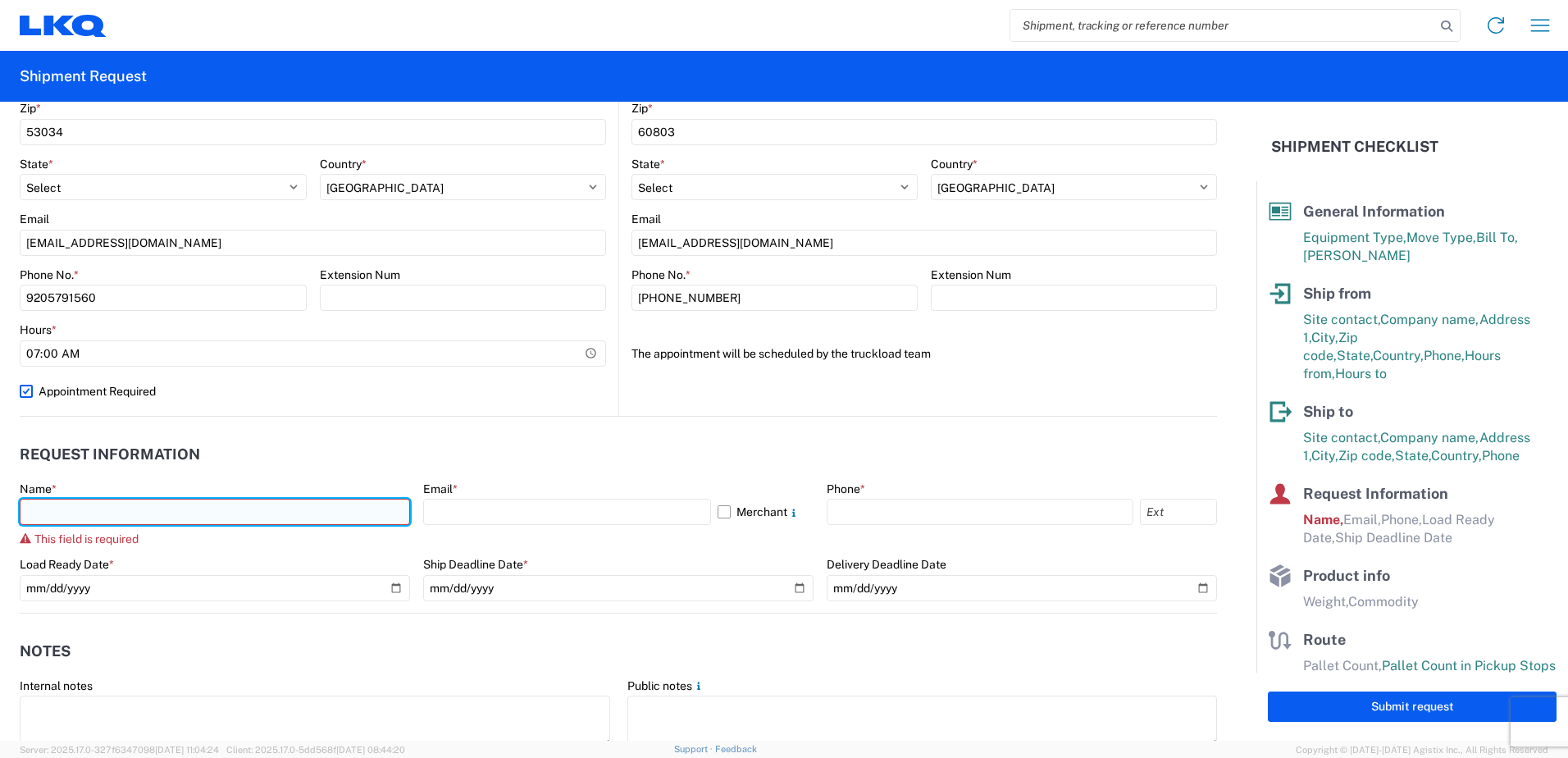
click at [220, 509] on input "text" at bounding box center [214, 512] width 390 height 26
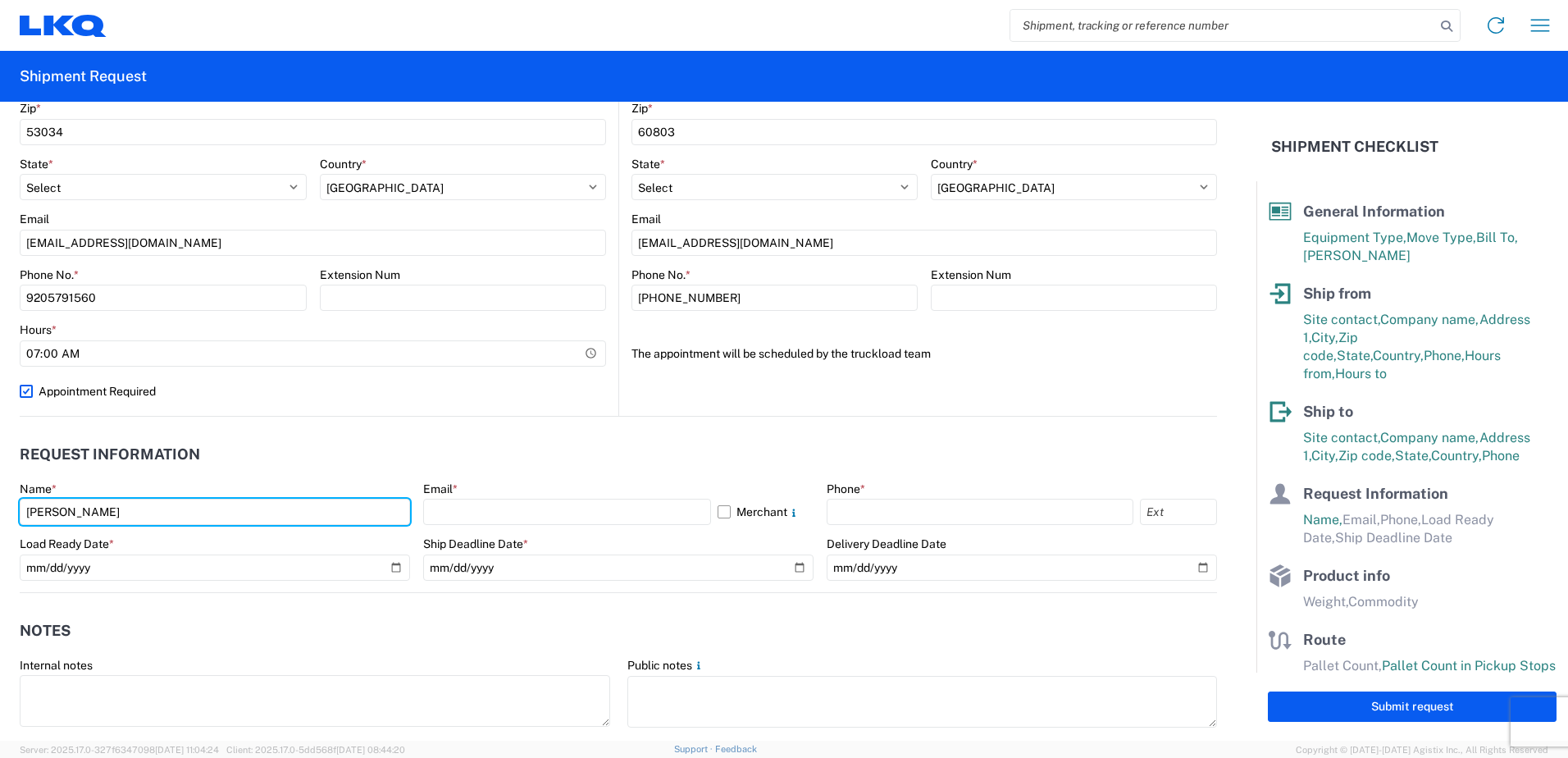
type input "[PERSON_NAME]"
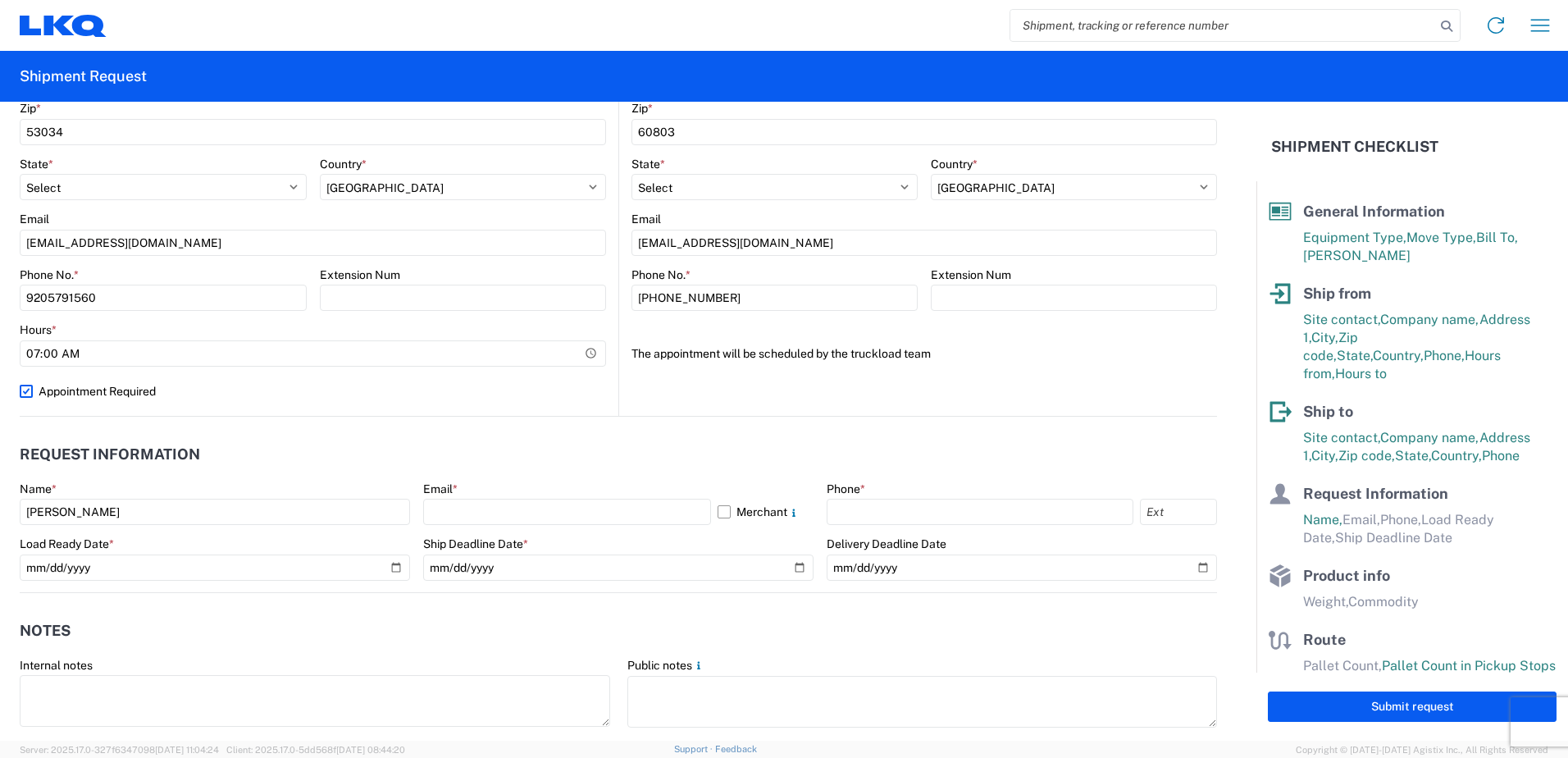
click at [348, 431] on agx-request-info "Request Information Name * [PERSON_NAME] Email * Merchant Phone * Load Ready Da…" at bounding box center [618, 504] width 1197 height 176
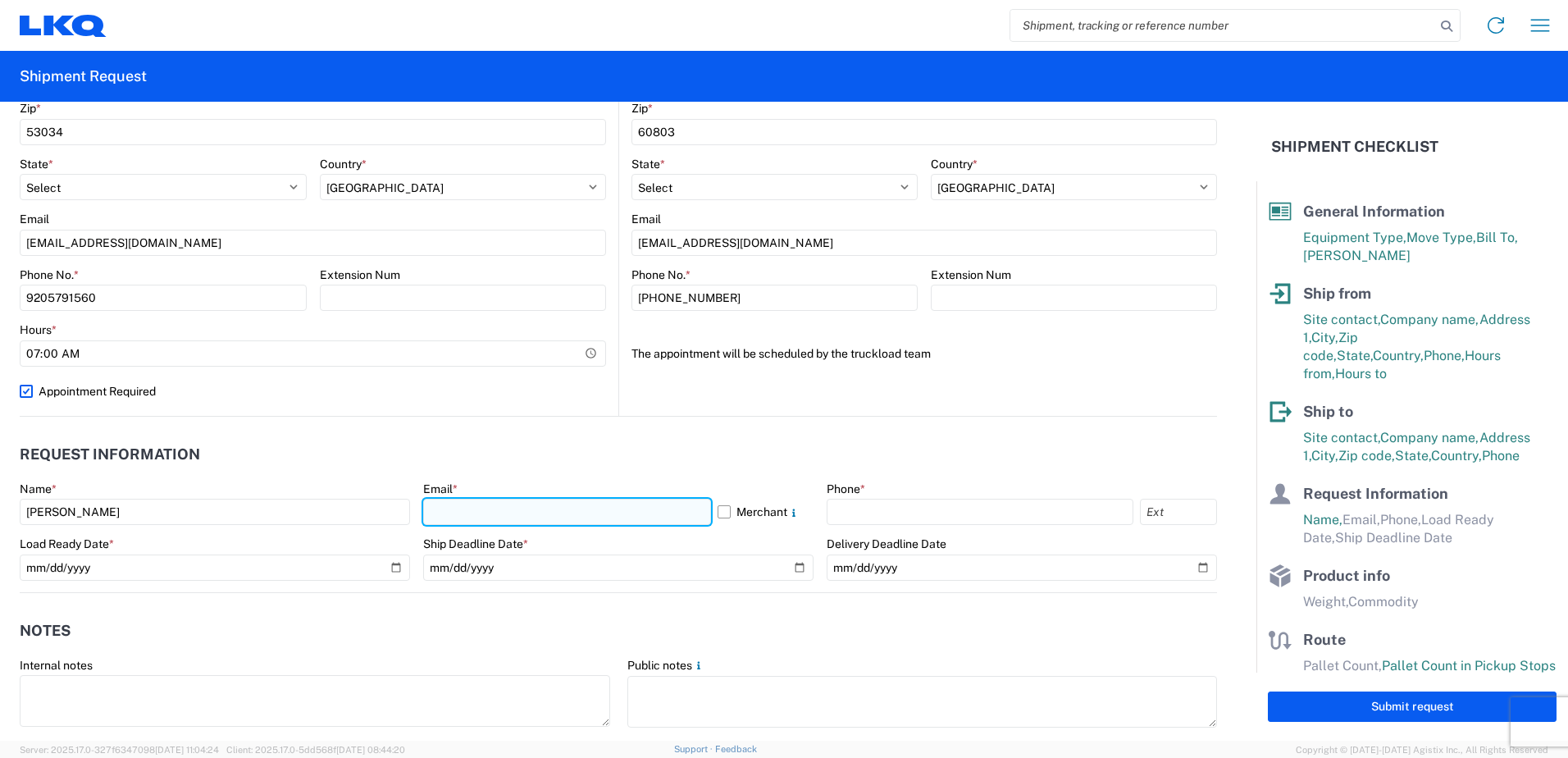
click at [457, 502] on input "text" at bounding box center [567, 512] width 288 height 26
type input "[EMAIL_ADDRESS][DOMAIN_NAME]"
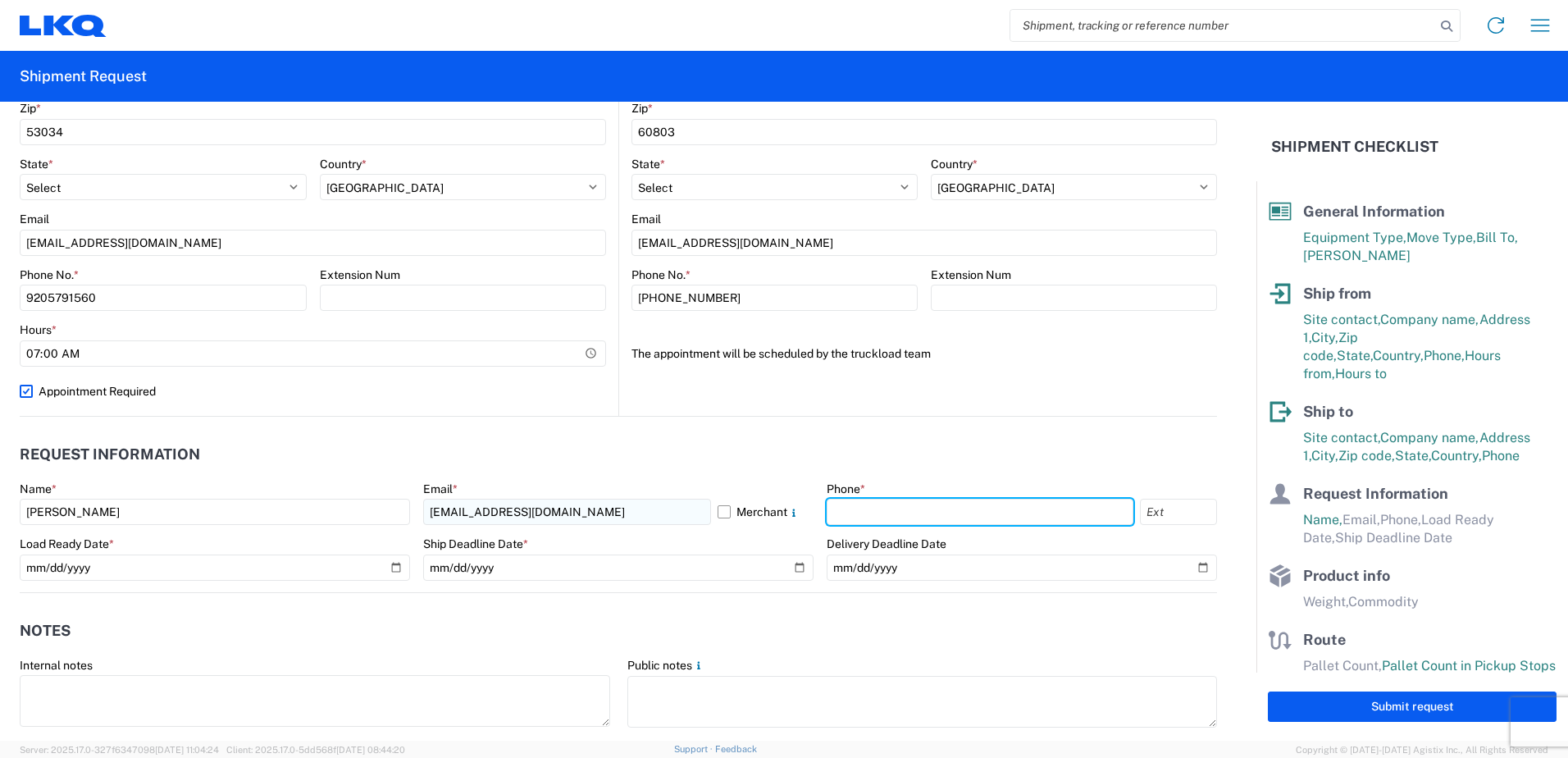
type input "9205791560"
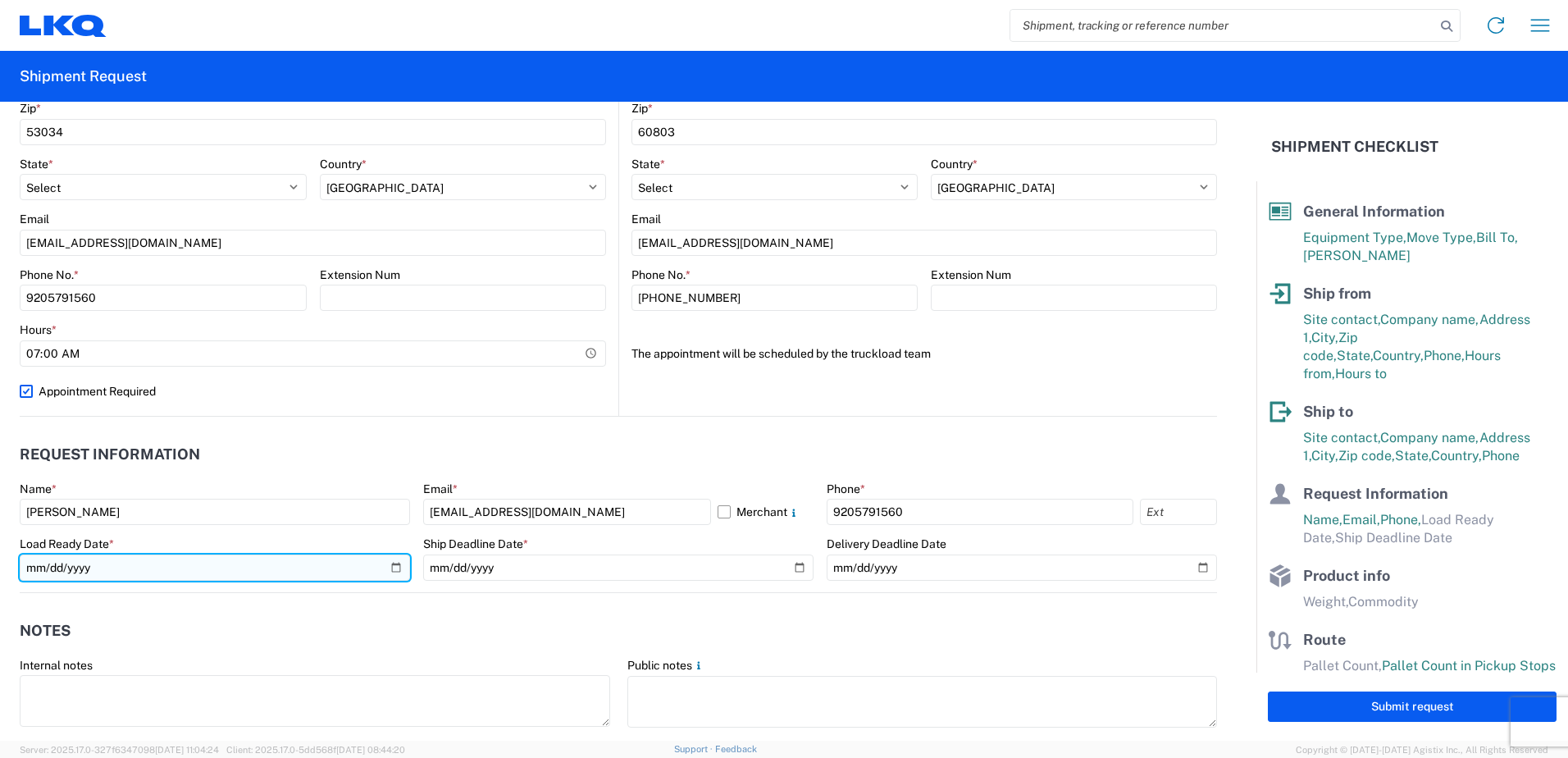
click at [388, 570] on input "date" at bounding box center [214, 567] width 390 height 26
type input "[DATE]"
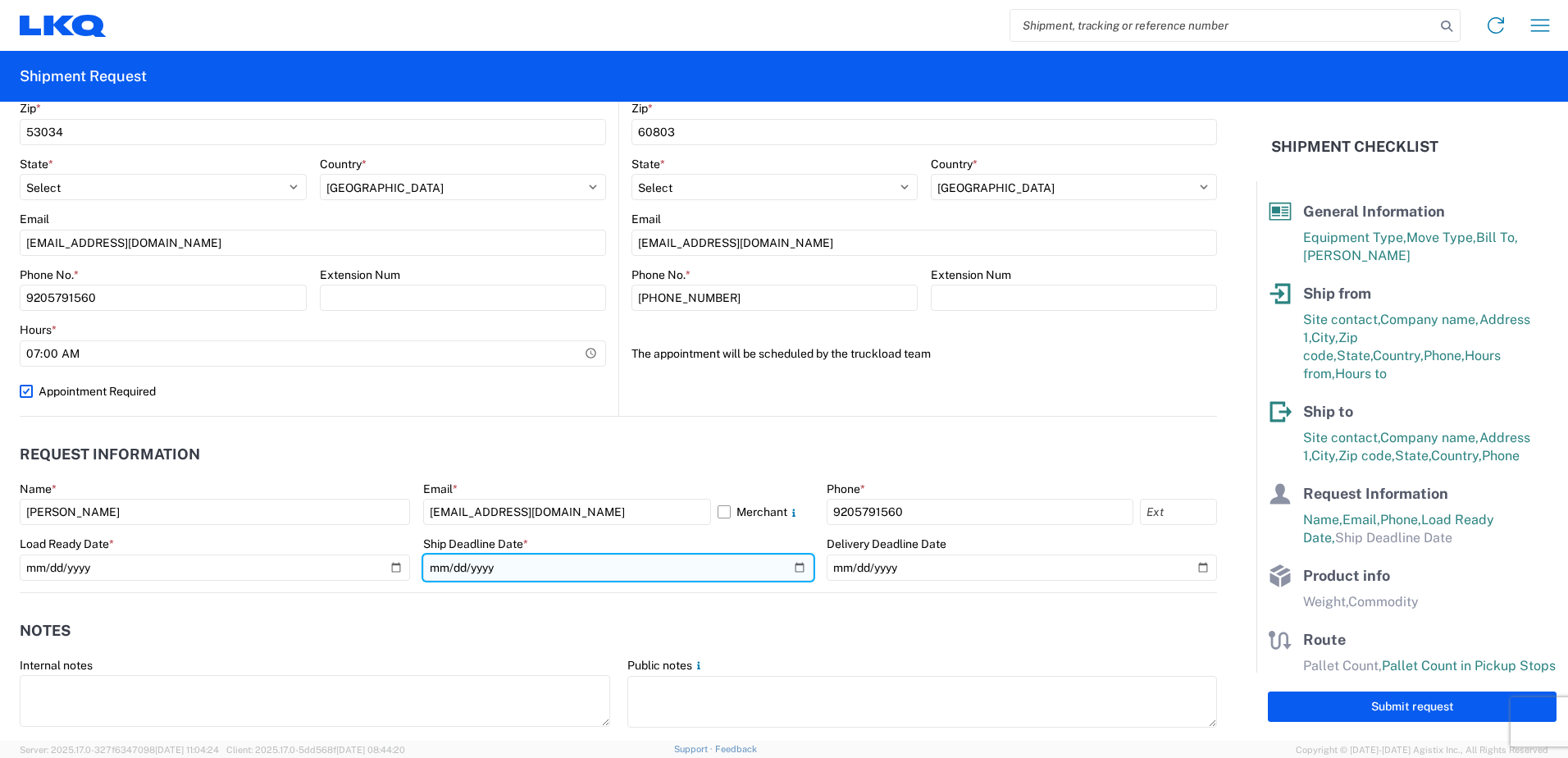
click at [792, 569] on input "date" at bounding box center [618, 567] width 390 height 26
type input "[DATE]"
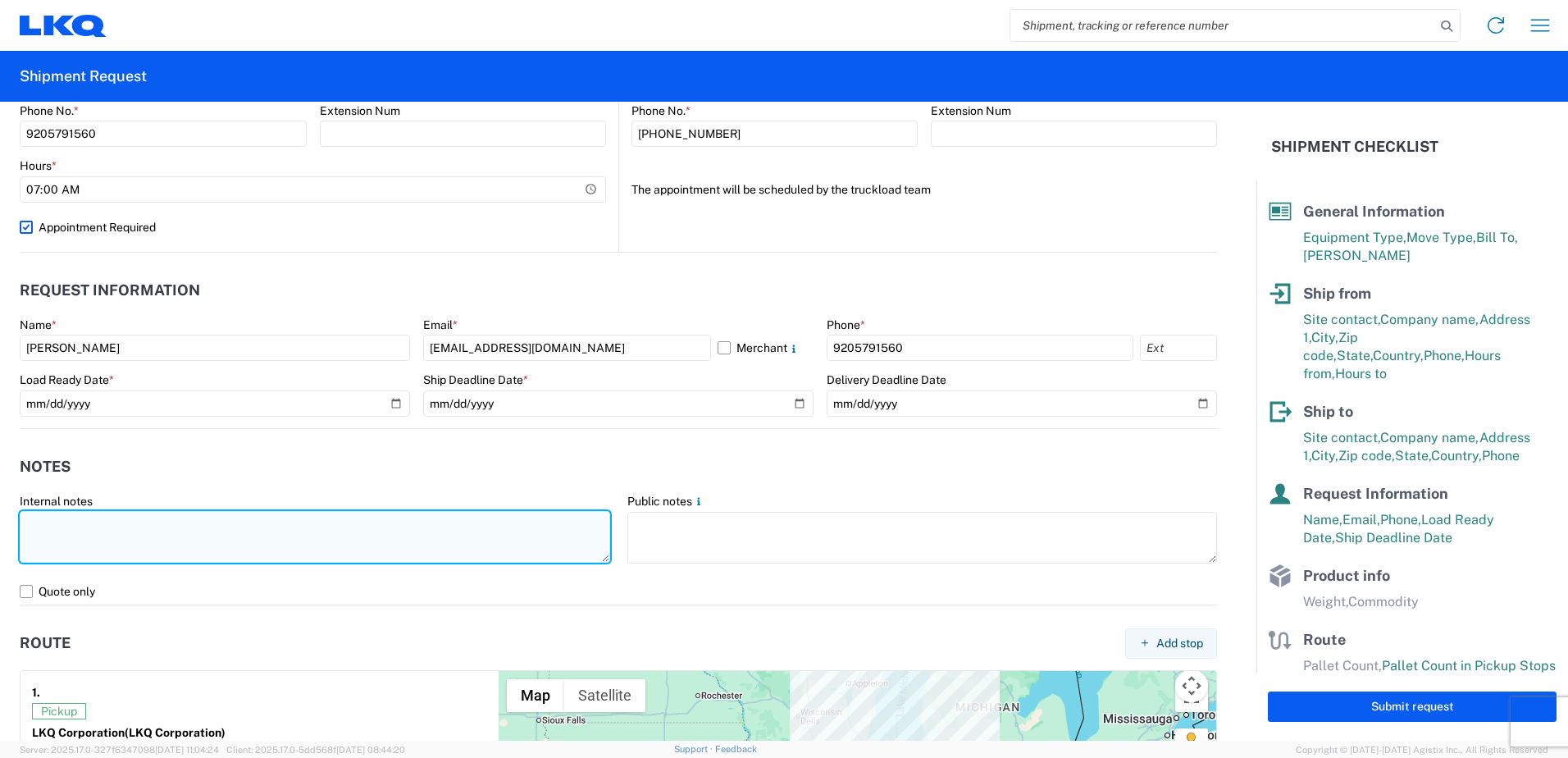
click at [130, 522] on textarea at bounding box center [315, 536] width 591 height 51
drag, startPoint x: 21, startPoint y: 516, endPoint x: 488, endPoint y: 532, distance: 467.3
click at [488, 532] on textarea "THIS LOAD NEEDS TO BE PICKED UP BETWEEN 7:00 AM AND NOON [DATE]" at bounding box center [315, 536] width 591 height 51
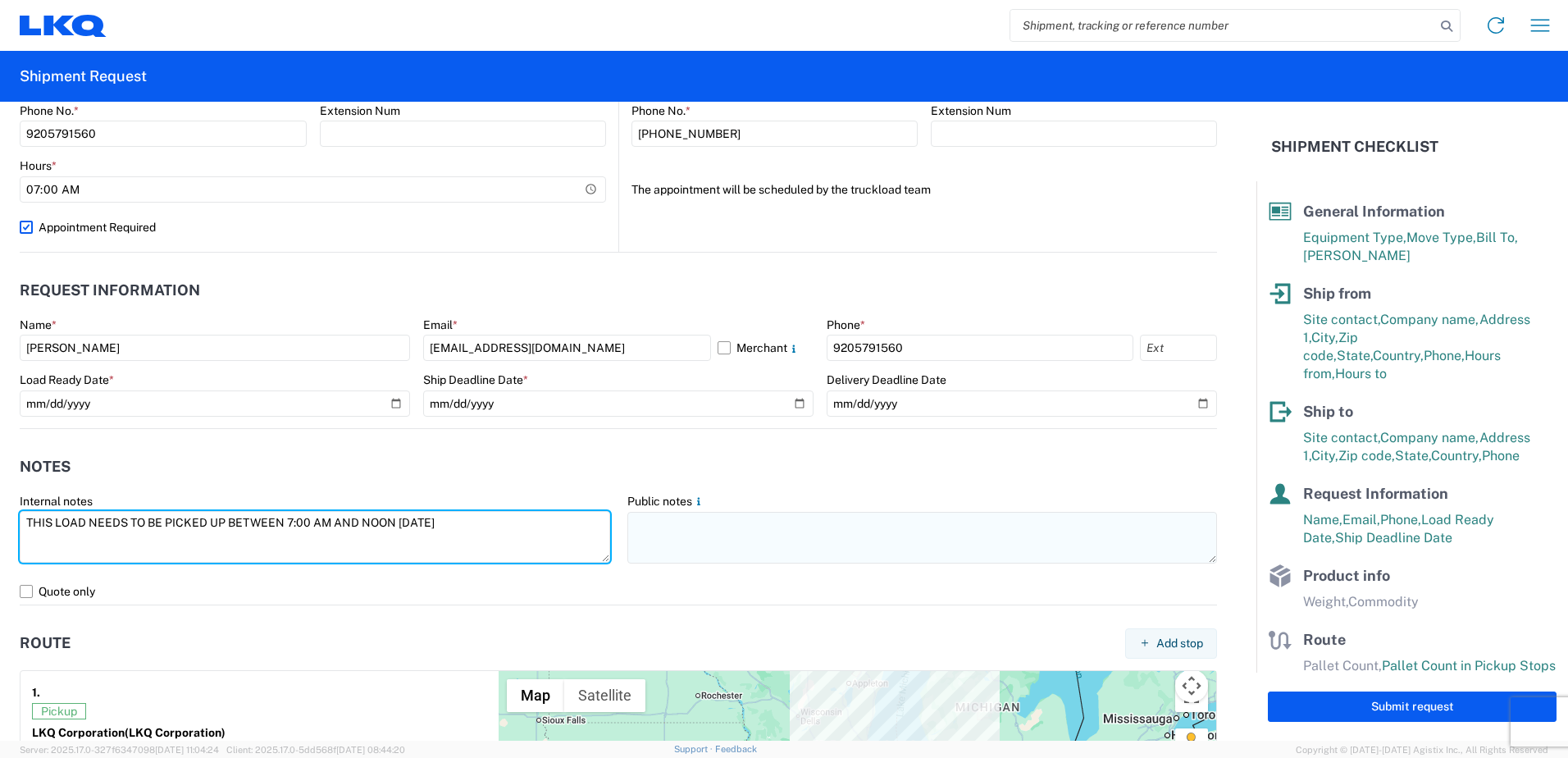
type textarea "THIS LOAD NEEDS TO BE PICKED UP BETWEEN 7:00 AM AND NOON [DATE]"
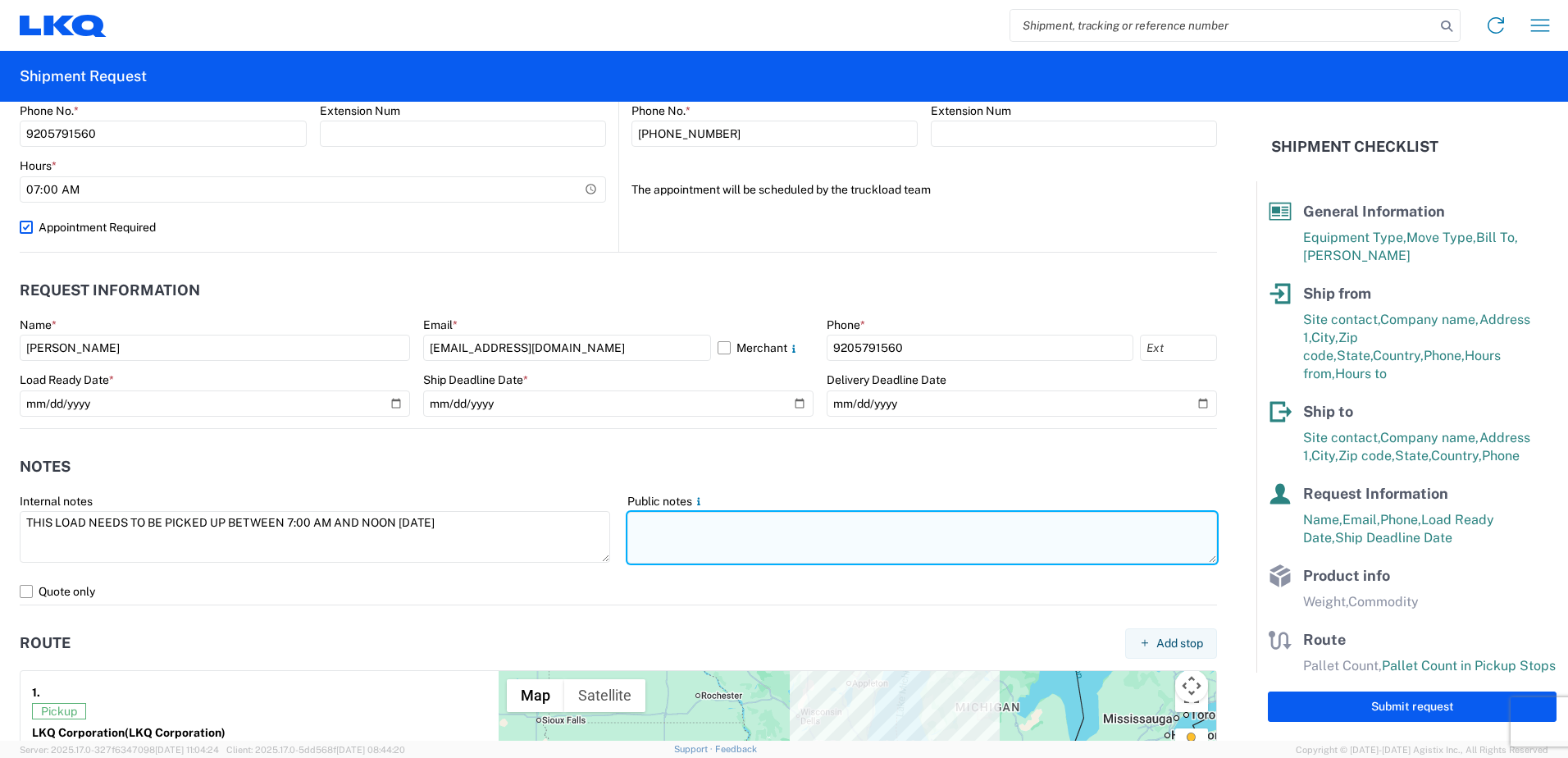
click at [675, 530] on textarea at bounding box center [922, 537] width 591 height 51
paste textarea "THIS LOAD NEEDS TO BE PICKED UP BETWEEN 7:00 AM AND NOON [DATE]"
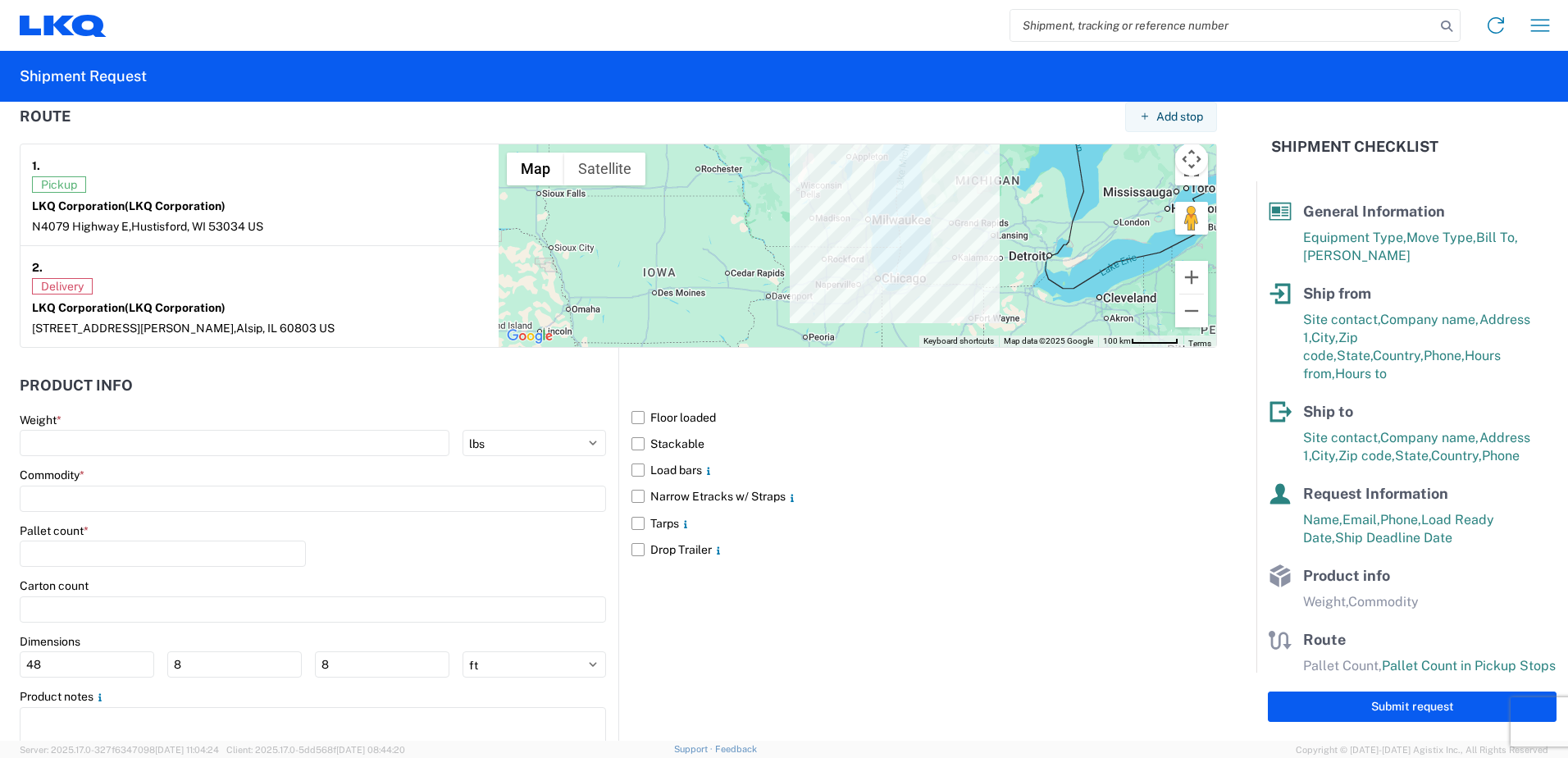
scroll to position [1312, 0]
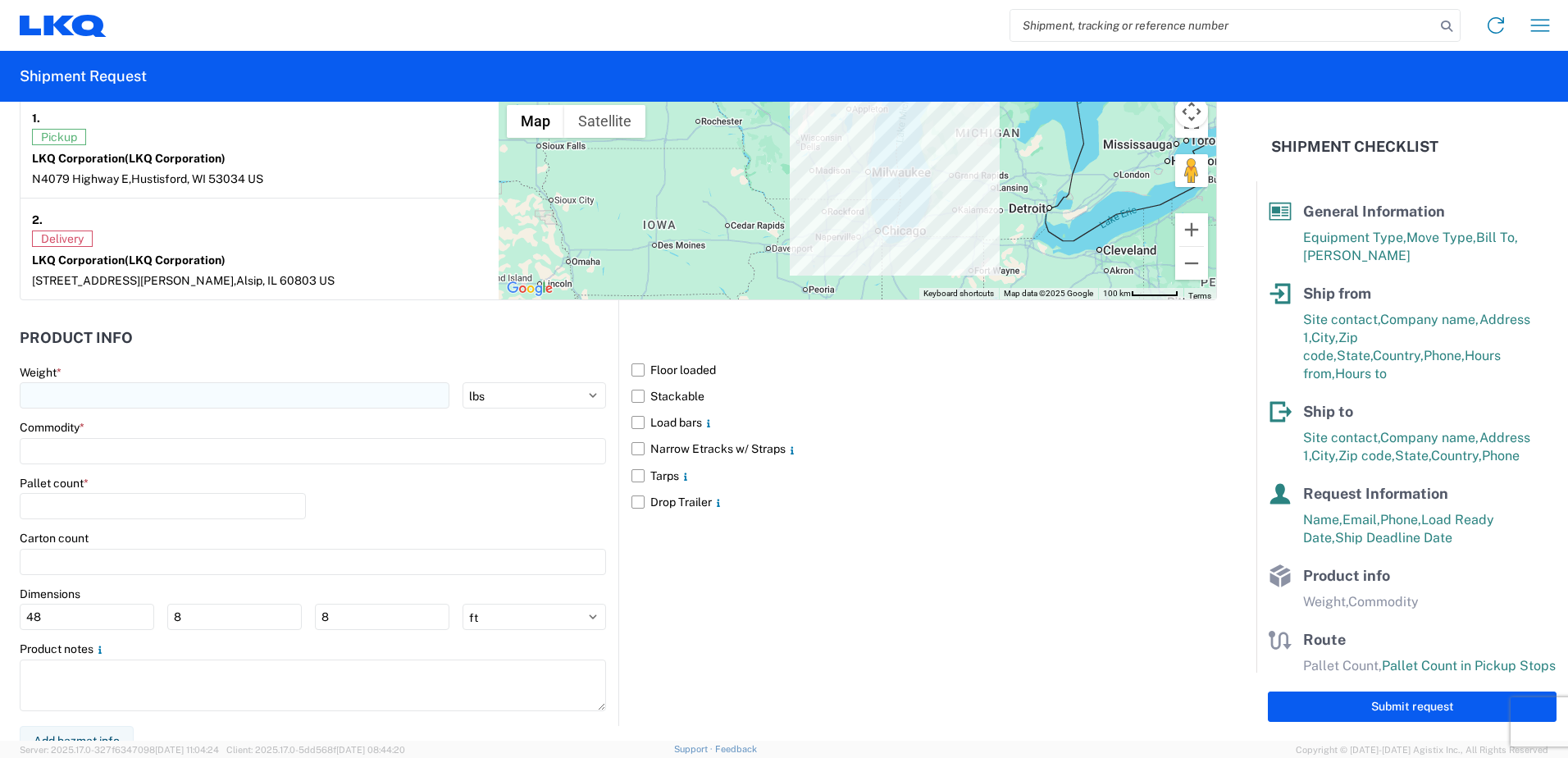
type textarea "THIS LOAD NEEDS TO BE PICKED UP BETWEEN 7:00 AM AND NOON [DATE]"
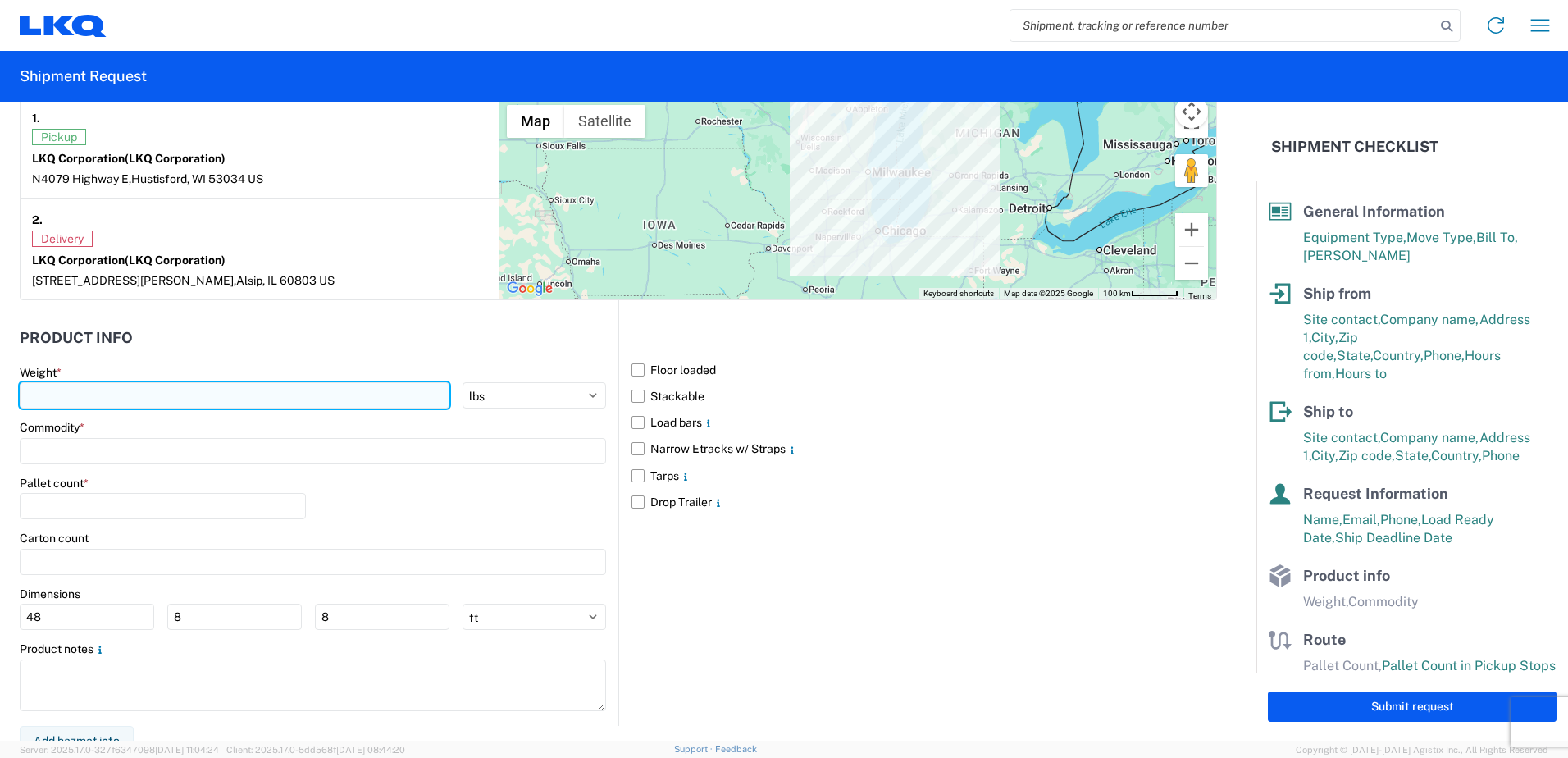
click at [279, 388] on input "number" at bounding box center [234, 395] width 430 height 26
type input "42000"
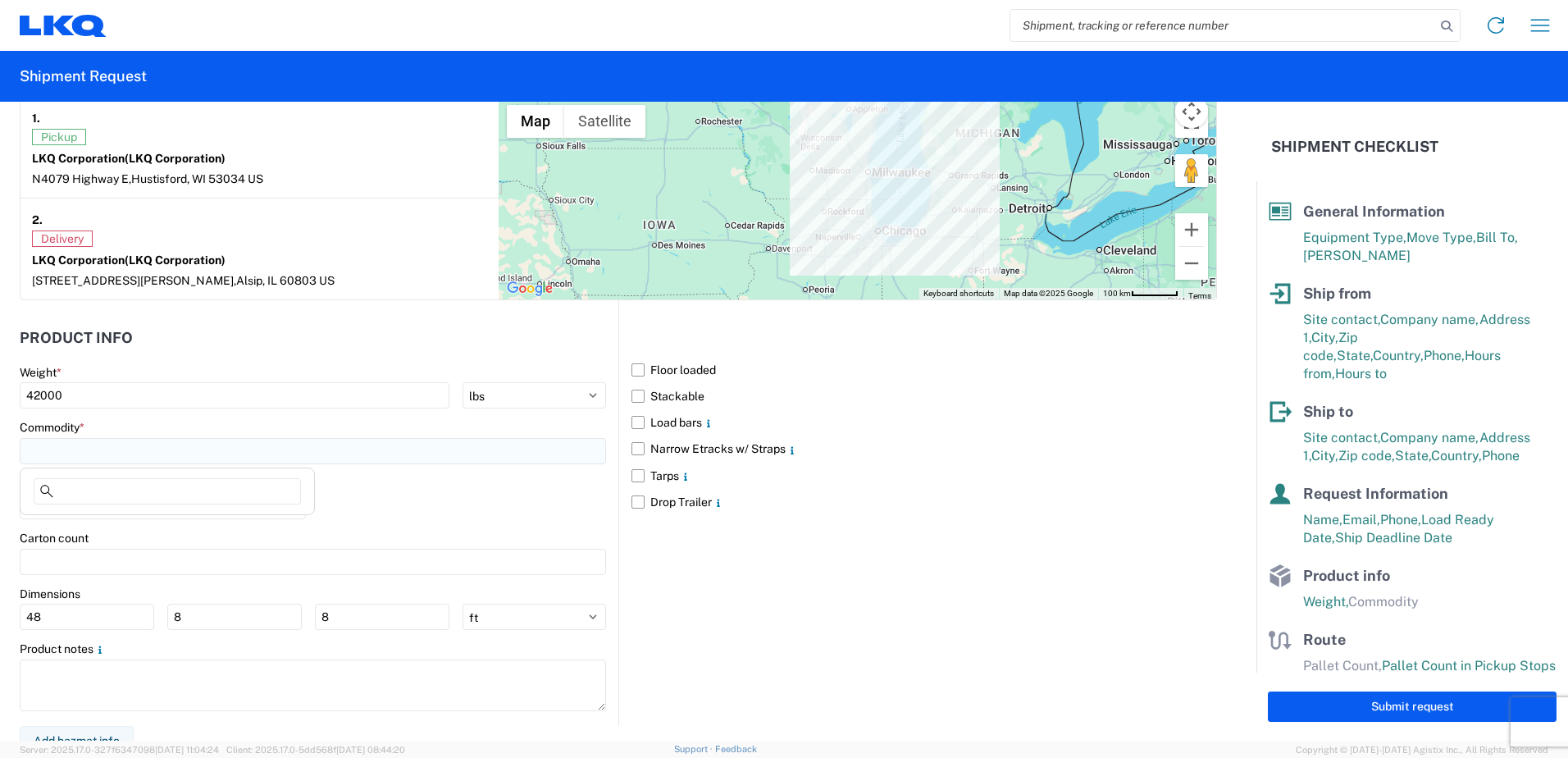
click at [232, 459] on input at bounding box center [313, 451] width 587 height 26
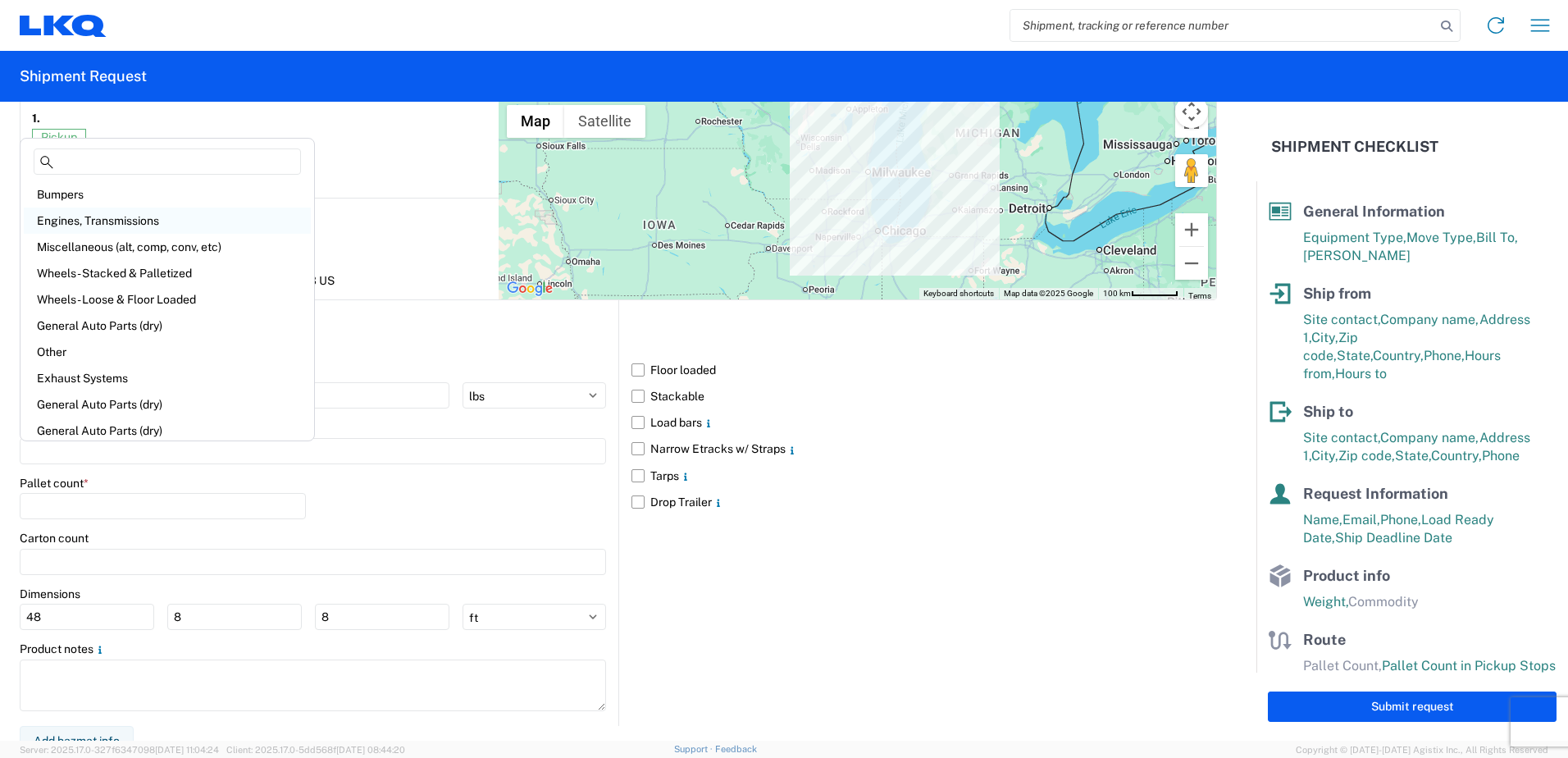
click at [145, 224] on div "Engines, Transmissions" at bounding box center [167, 221] width 287 height 26
type input "Engines, Transmissions"
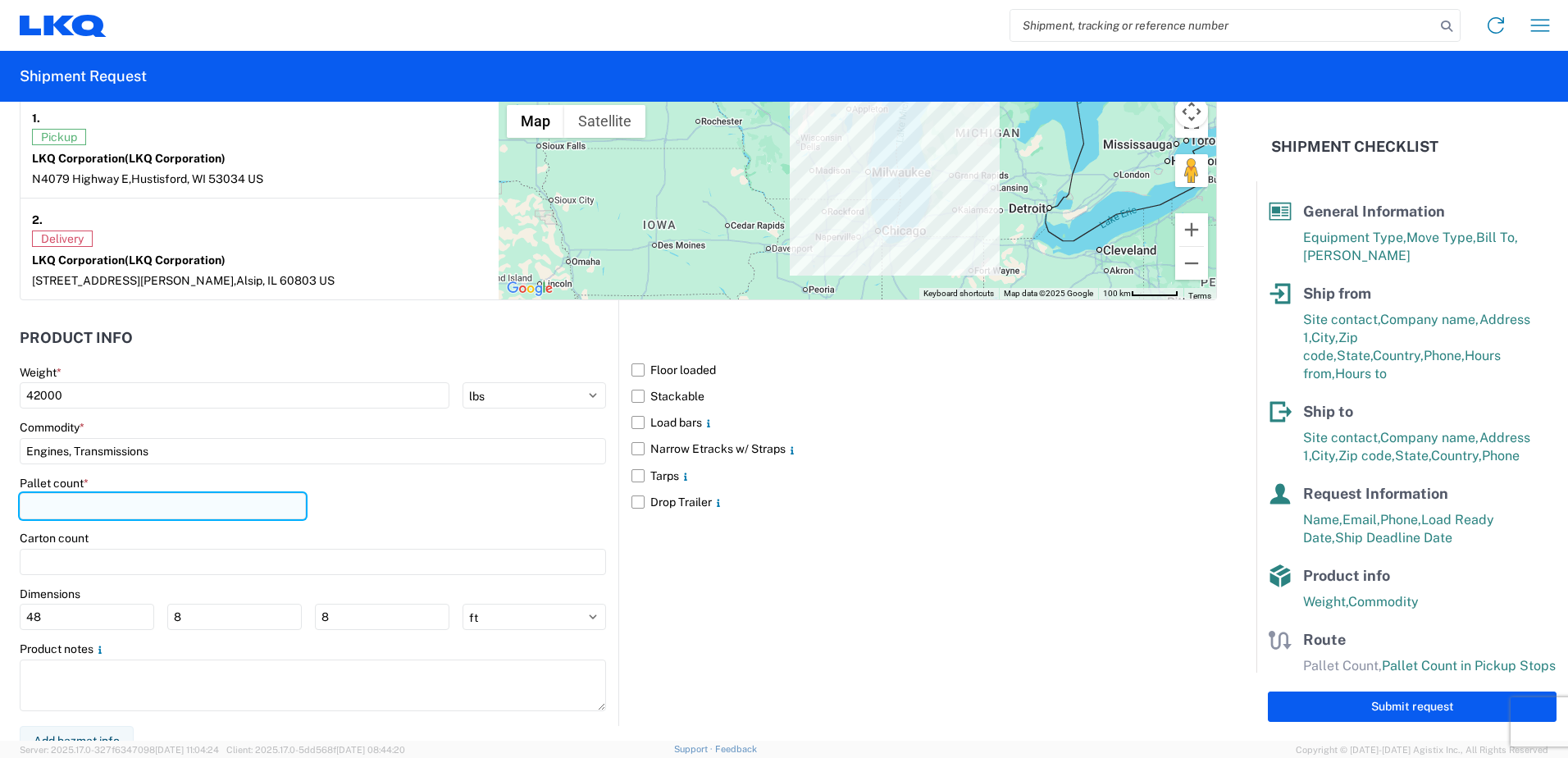
click at [120, 507] on input "number" at bounding box center [163, 506] width 286 height 26
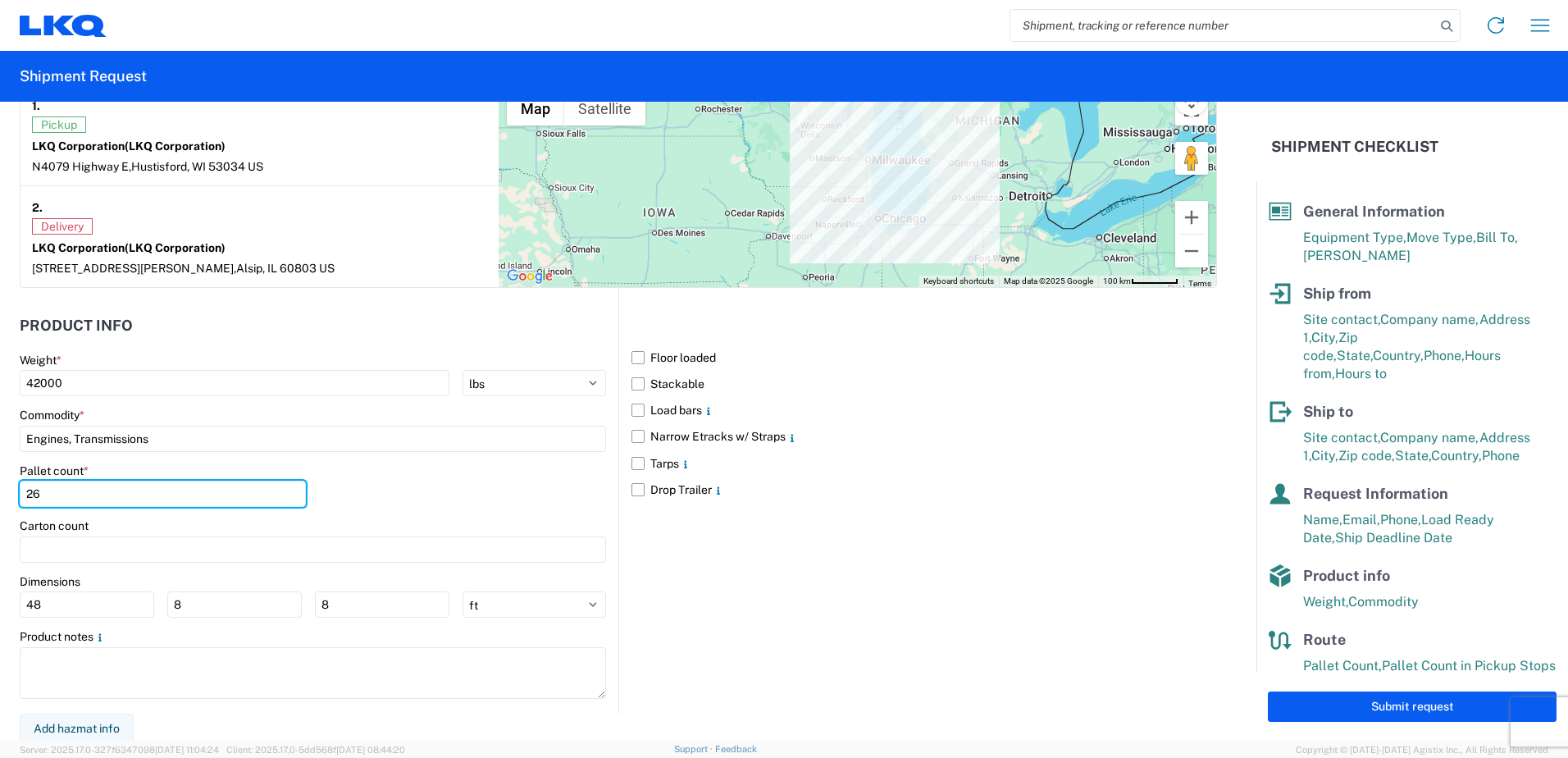
scroll to position [1328, 0]
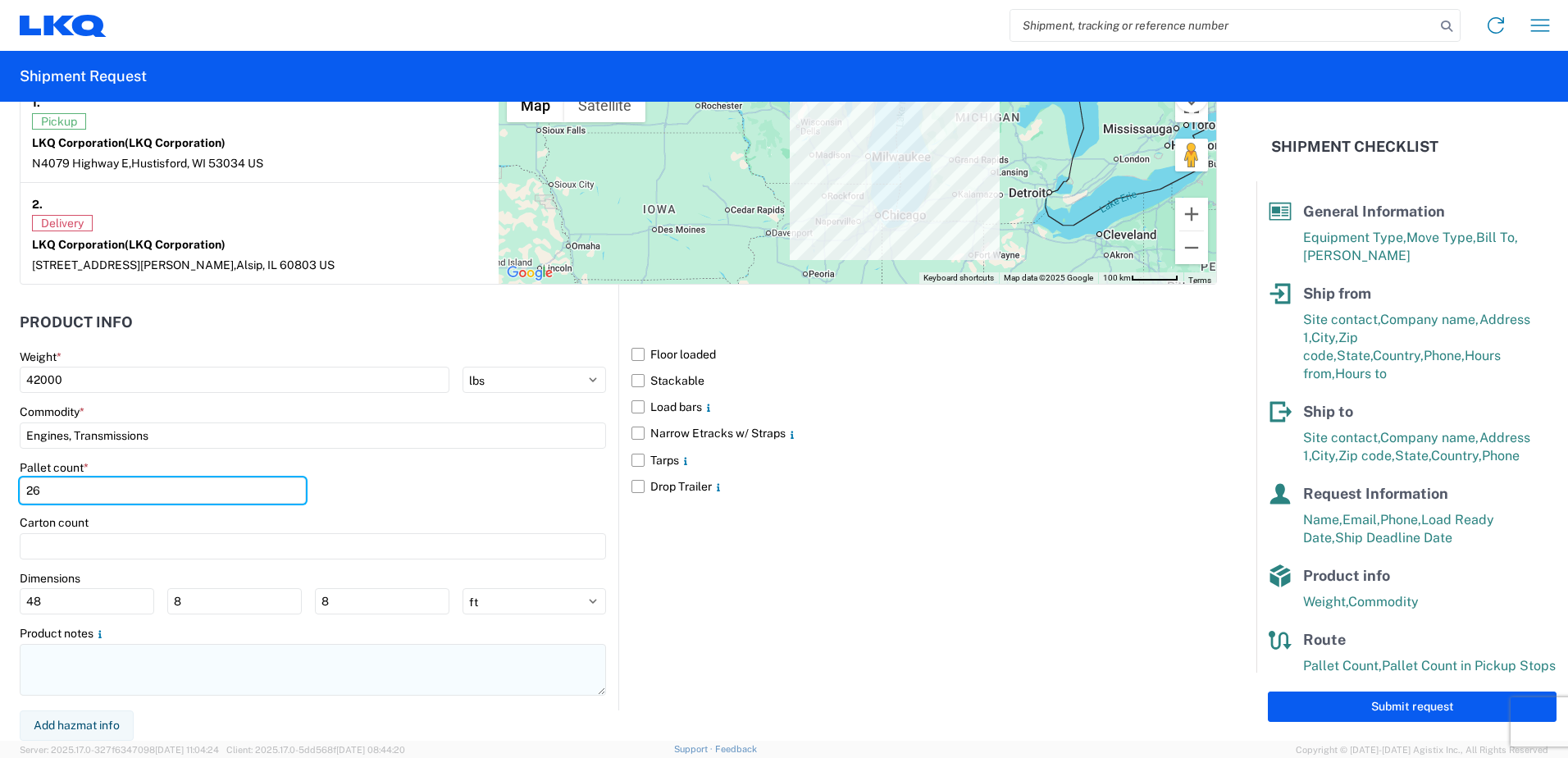
type input "26"
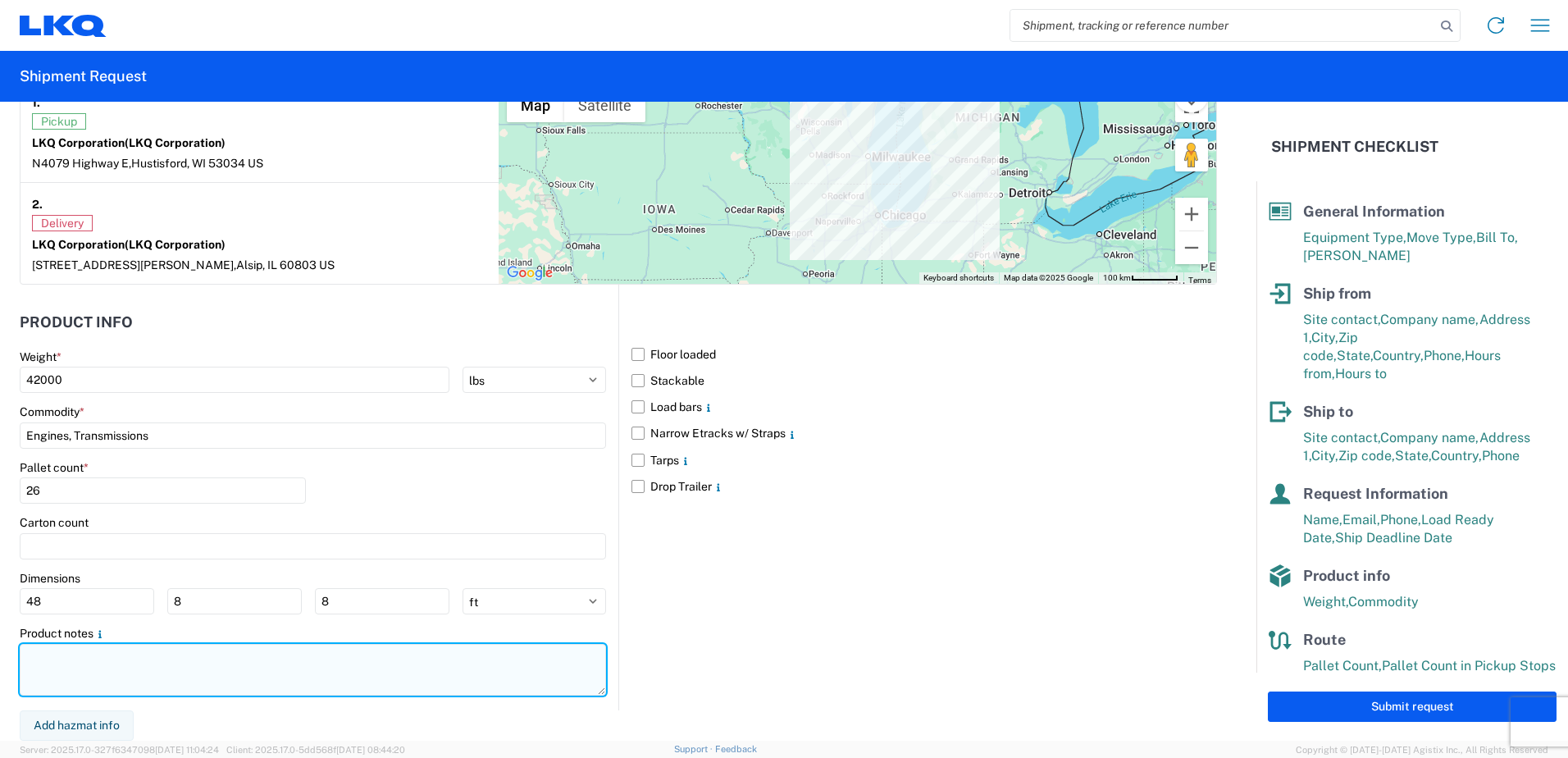
click at [83, 657] on textarea at bounding box center [313, 669] width 587 height 51
paste textarea "THIS LOAD NEEDS TO BE PICKED UP BETWEEN 7:00 AM AND NOON [DATE]"
type textarea "THIS LOAD NEEDS TO BE PICKED UP BETWEEN 7:00 AM AND NOON [DATE]"
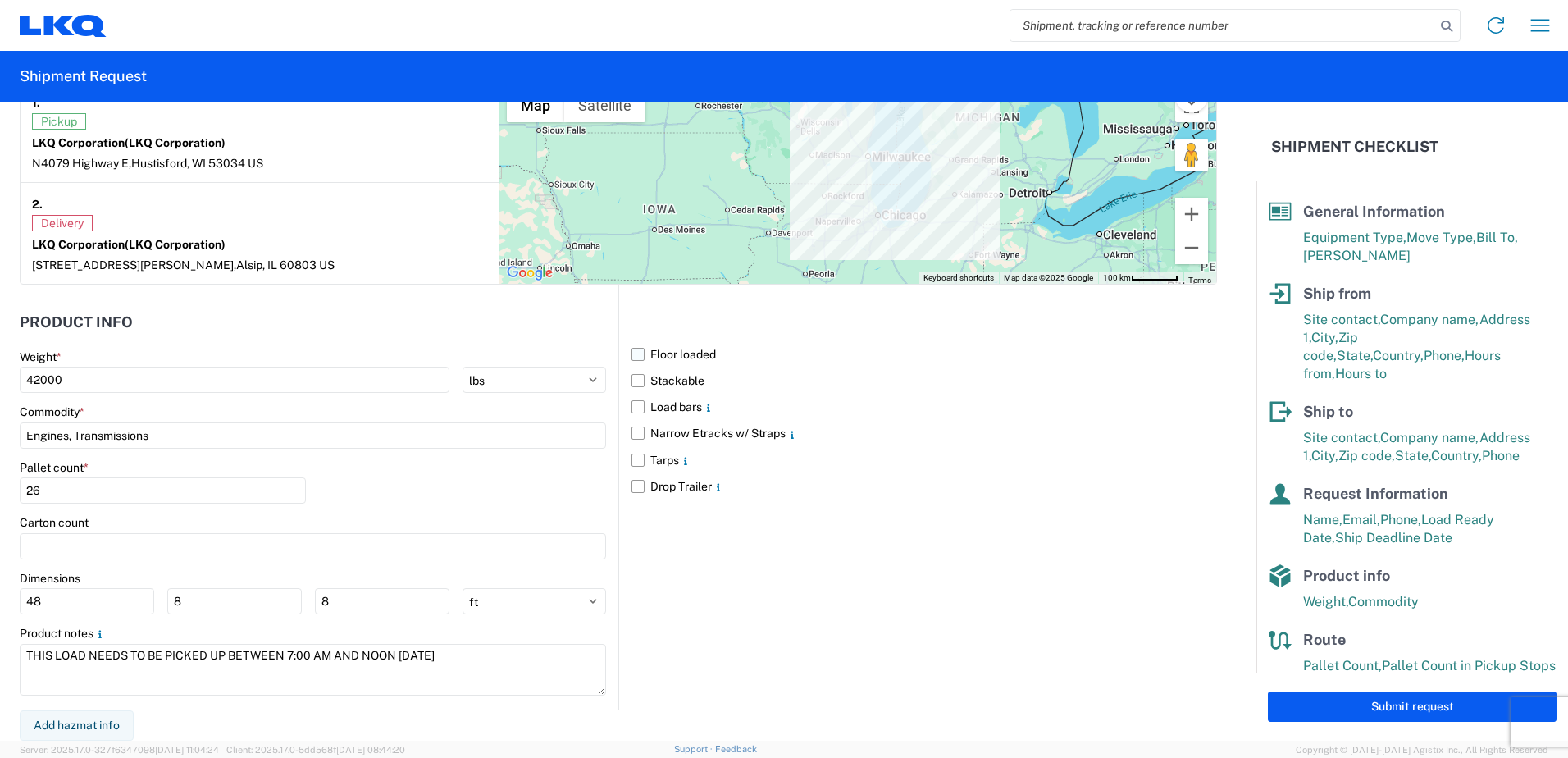
click at [634, 353] on label "Floor loaded" at bounding box center [925, 355] width 586 height 26
click at [0, 0] on input "Floor loaded" at bounding box center [0, 0] width 0 height 0
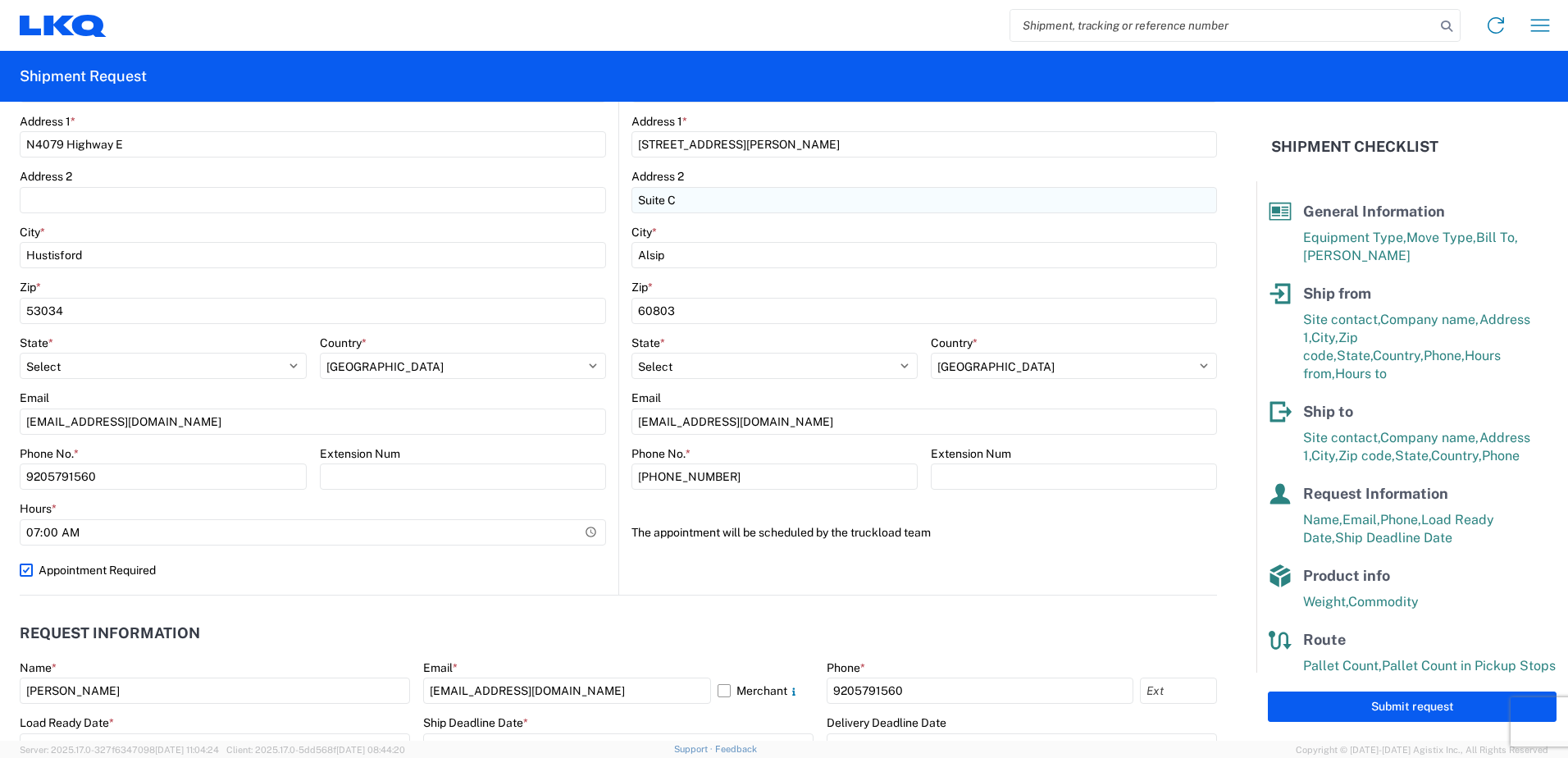
scroll to position [492, 0]
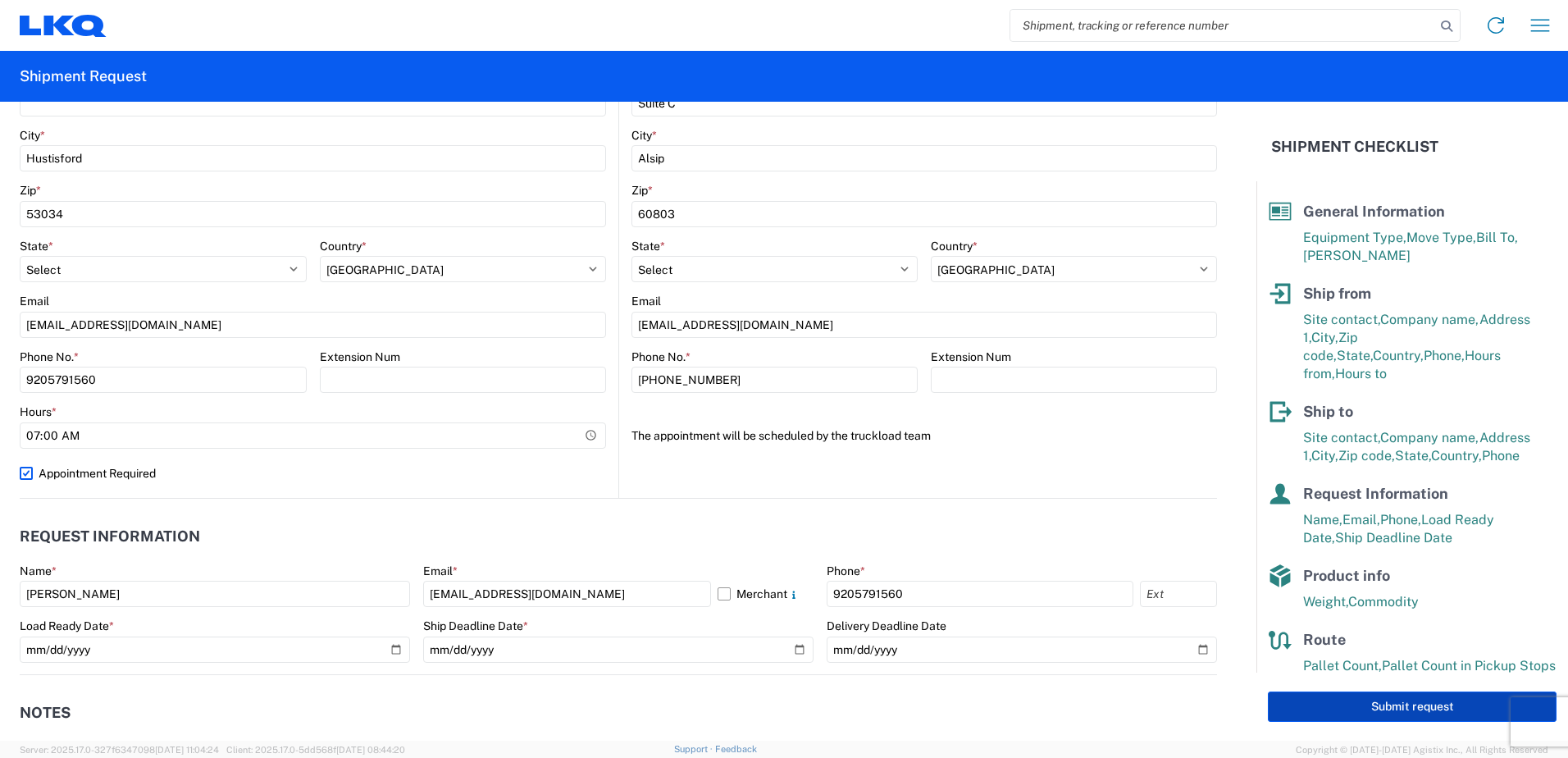
click at [1412, 706] on button "Submit request" at bounding box center [1413, 707] width 288 height 30
select select "US"
